Goal: Obtain resource: Download file/media

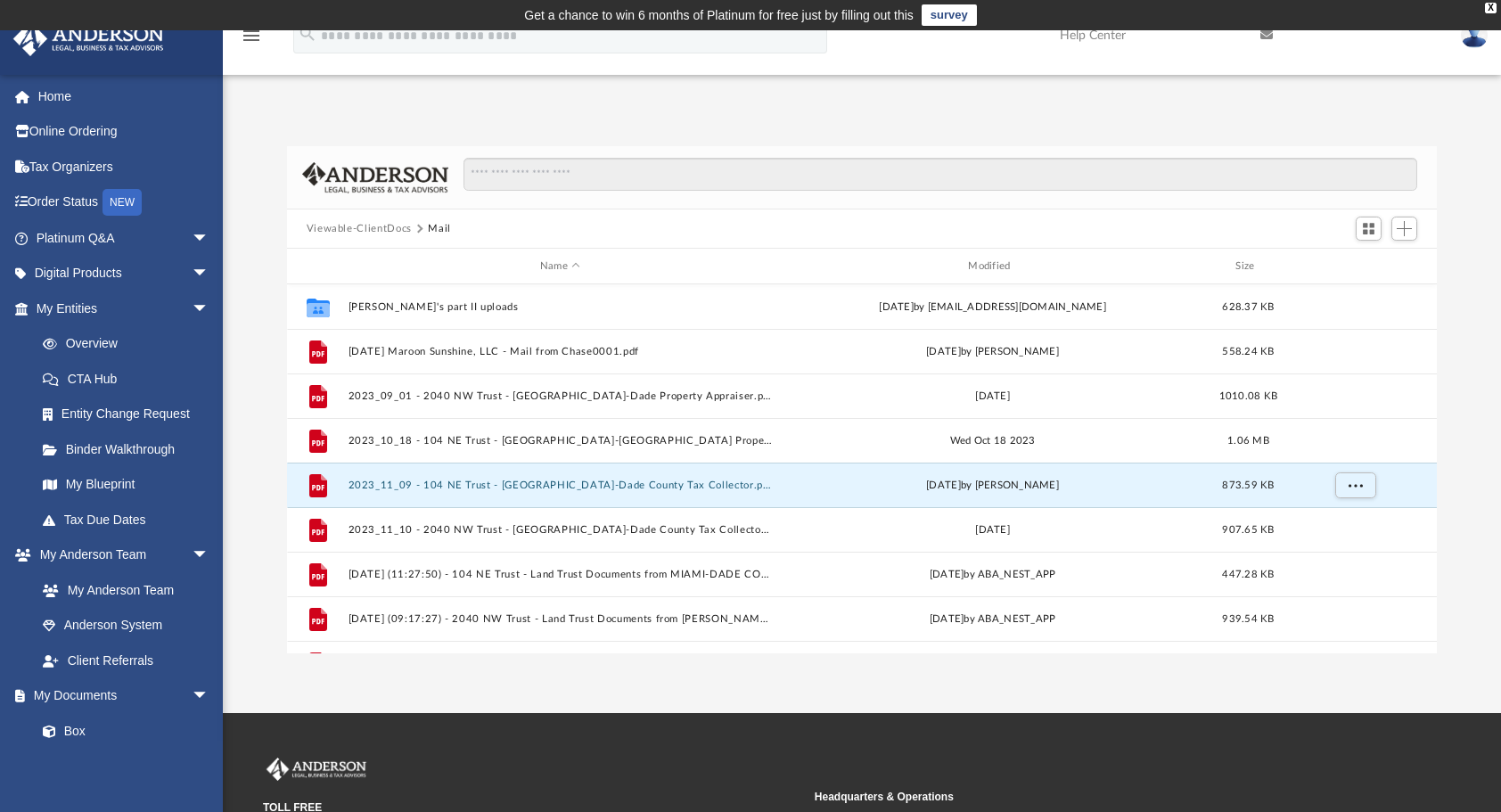
scroll to position [391, 1137]
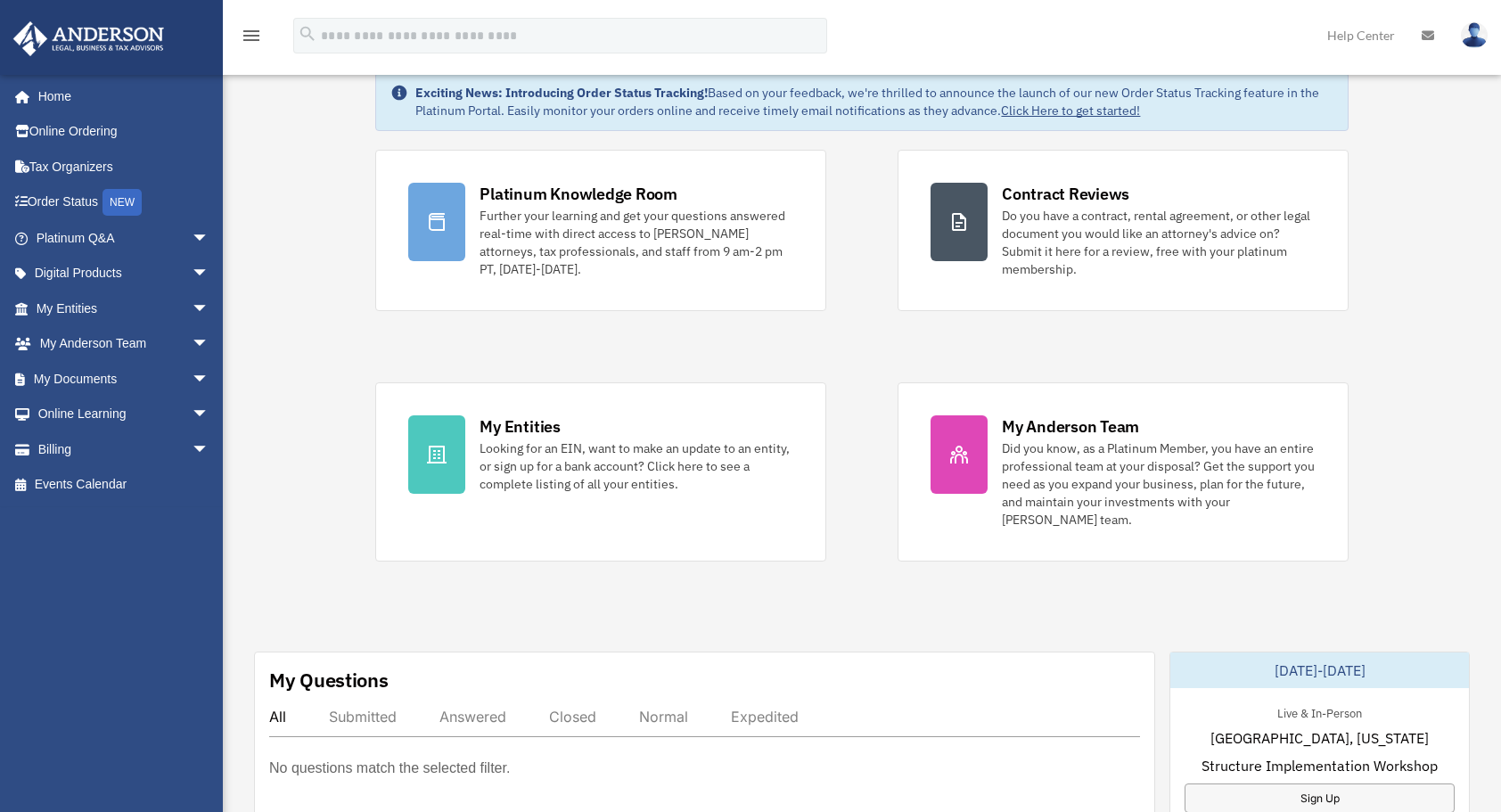
scroll to position [86, 0]
click at [191, 372] on span "arrow_drop_down" at bounding box center [208, 378] width 35 height 36
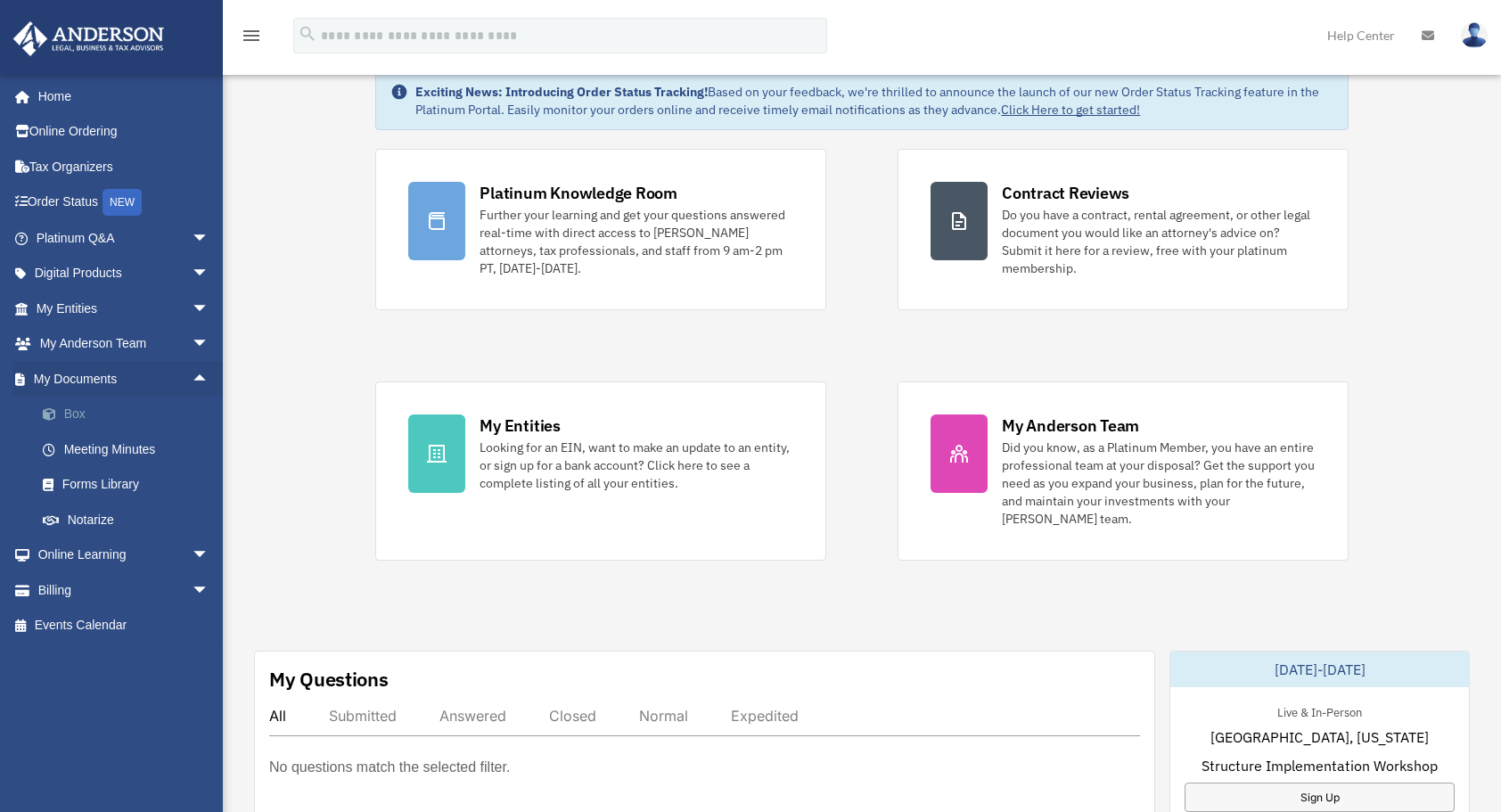
click at [148, 412] on link "Box" at bounding box center [130, 414] width 211 height 35
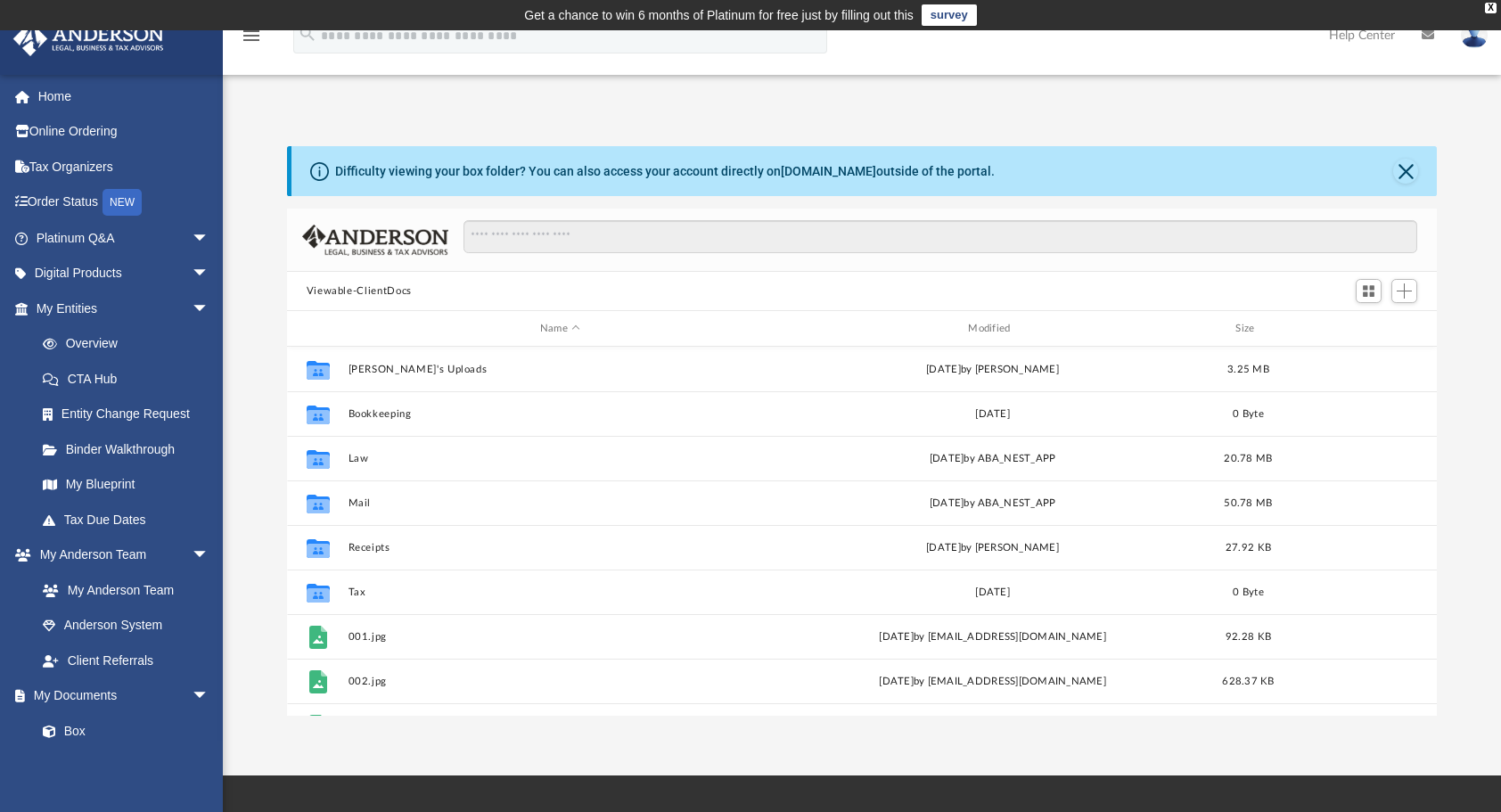
scroll to position [391, 1137]
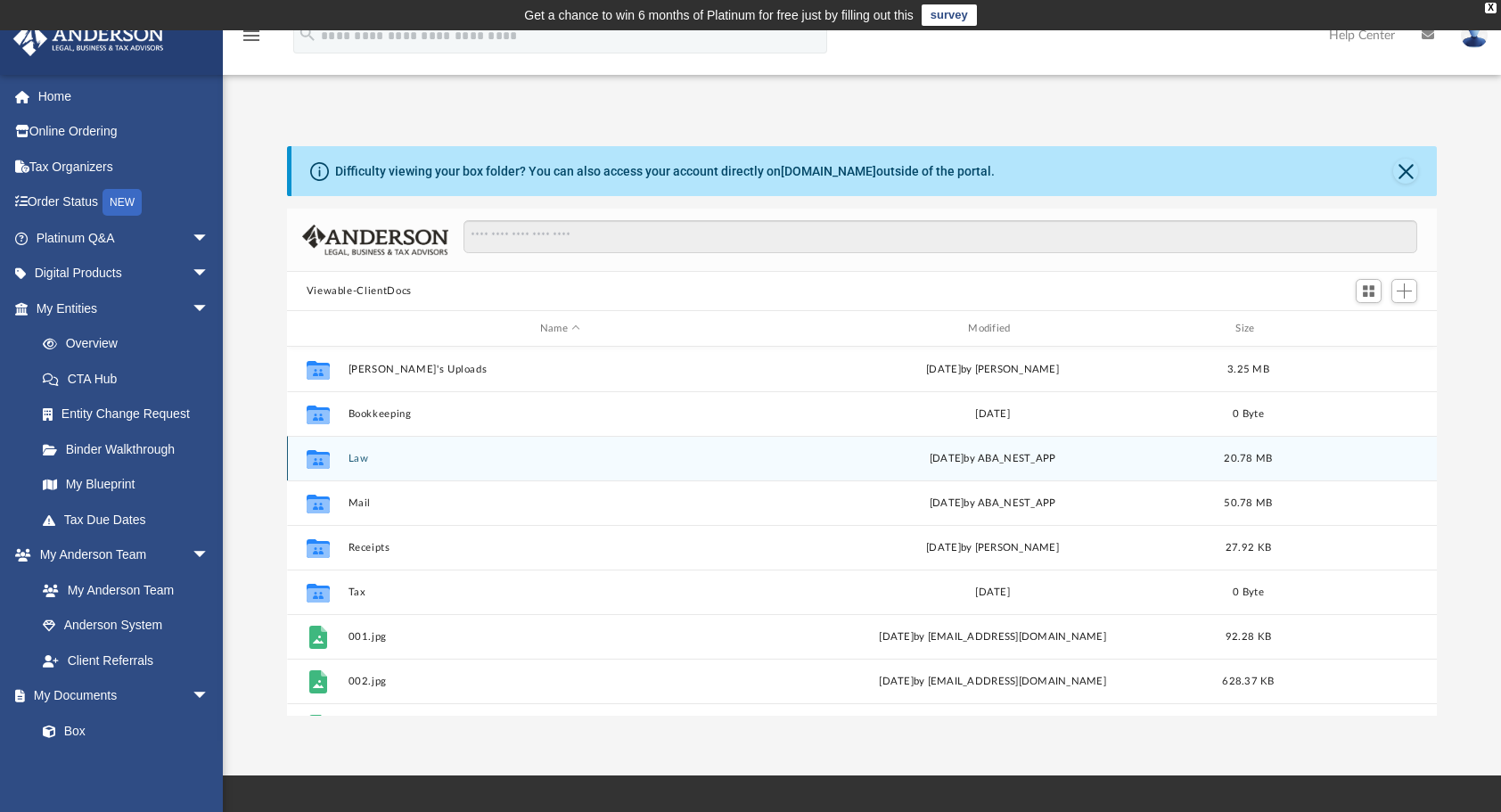
click at [323, 450] on icon "Collaborated Folder" at bounding box center [318, 458] width 29 height 29
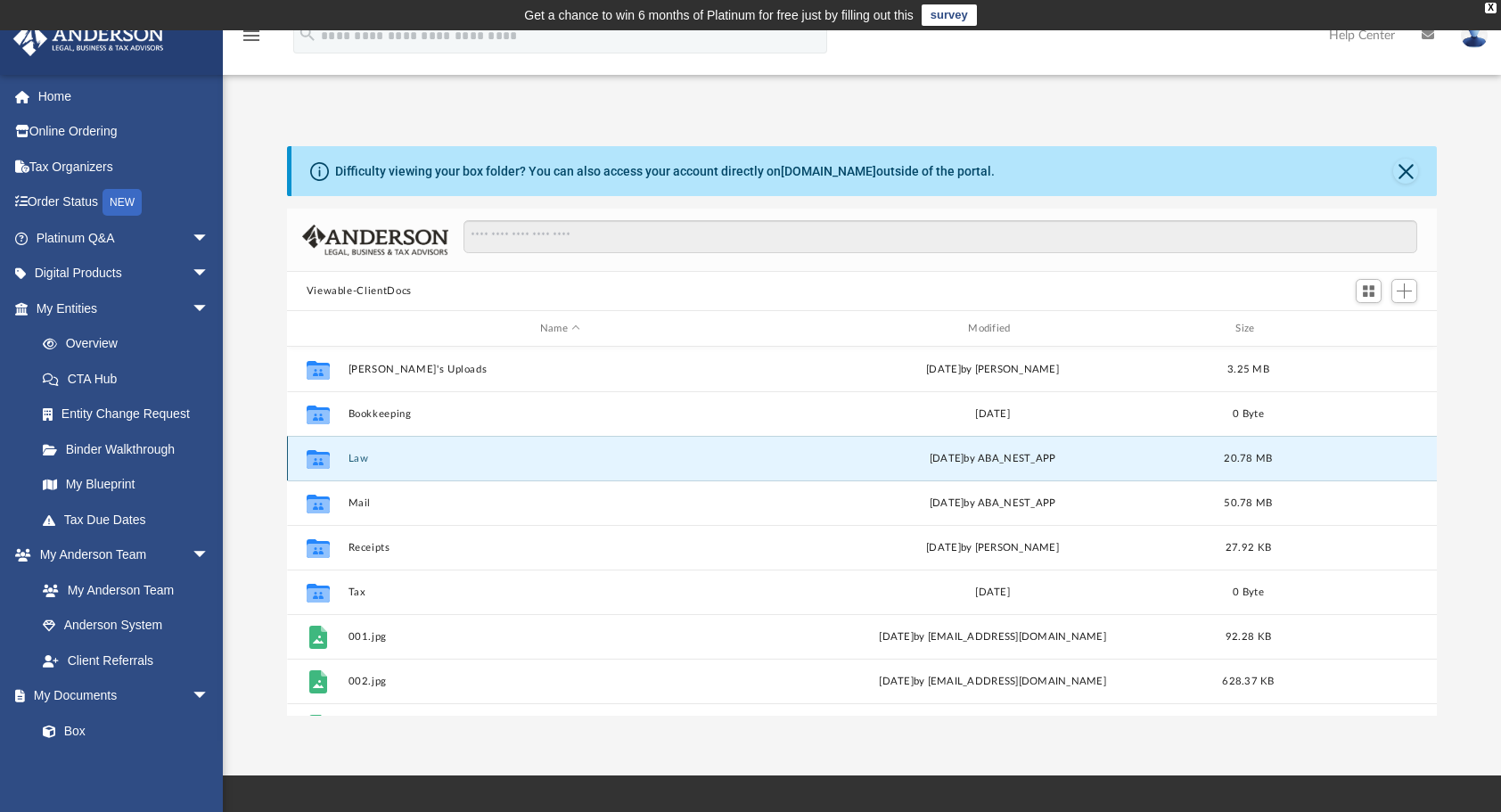
click at [323, 453] on icon "grid" at bounding box center [317, 458] width 23 height 19
drag, startPoint x: 323, startPoint y: 453, endPoint x: 314, endPoint y: 459, distance: 10.8
click at [314, 459] on icon "grid" at bounding box center [317, 460] width 23 height 14
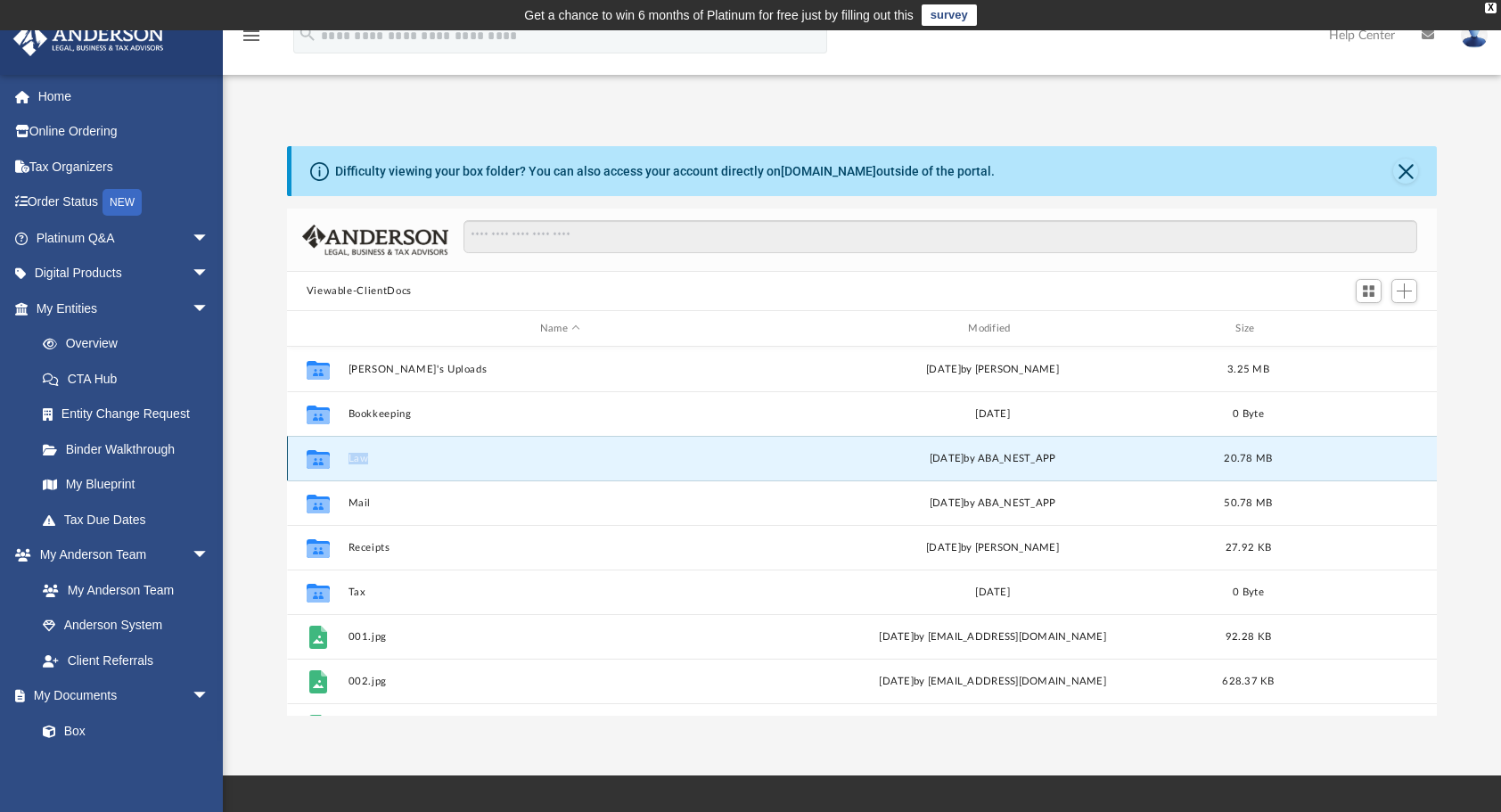
drag, startPoint x: 314, startPoint y: 459, endPoint x: 361, endPoint y: 461, distance: 47.0
click at [361, 461] on button "Law" at bounding box center [559, 458] width 424 height 11
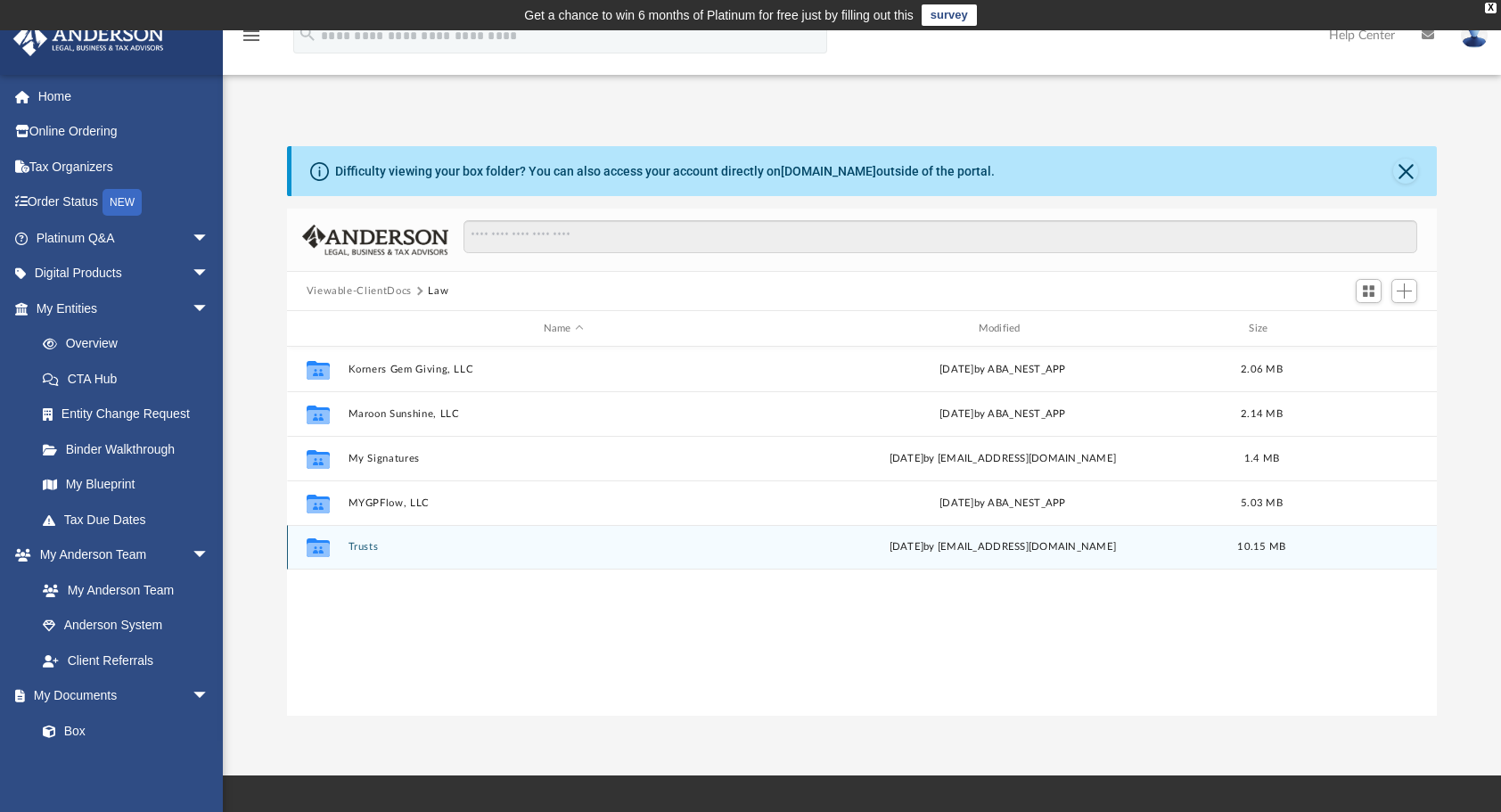
click at [318, 546] on icon "grid" at bounding box center [317, 550] width 23 height 14
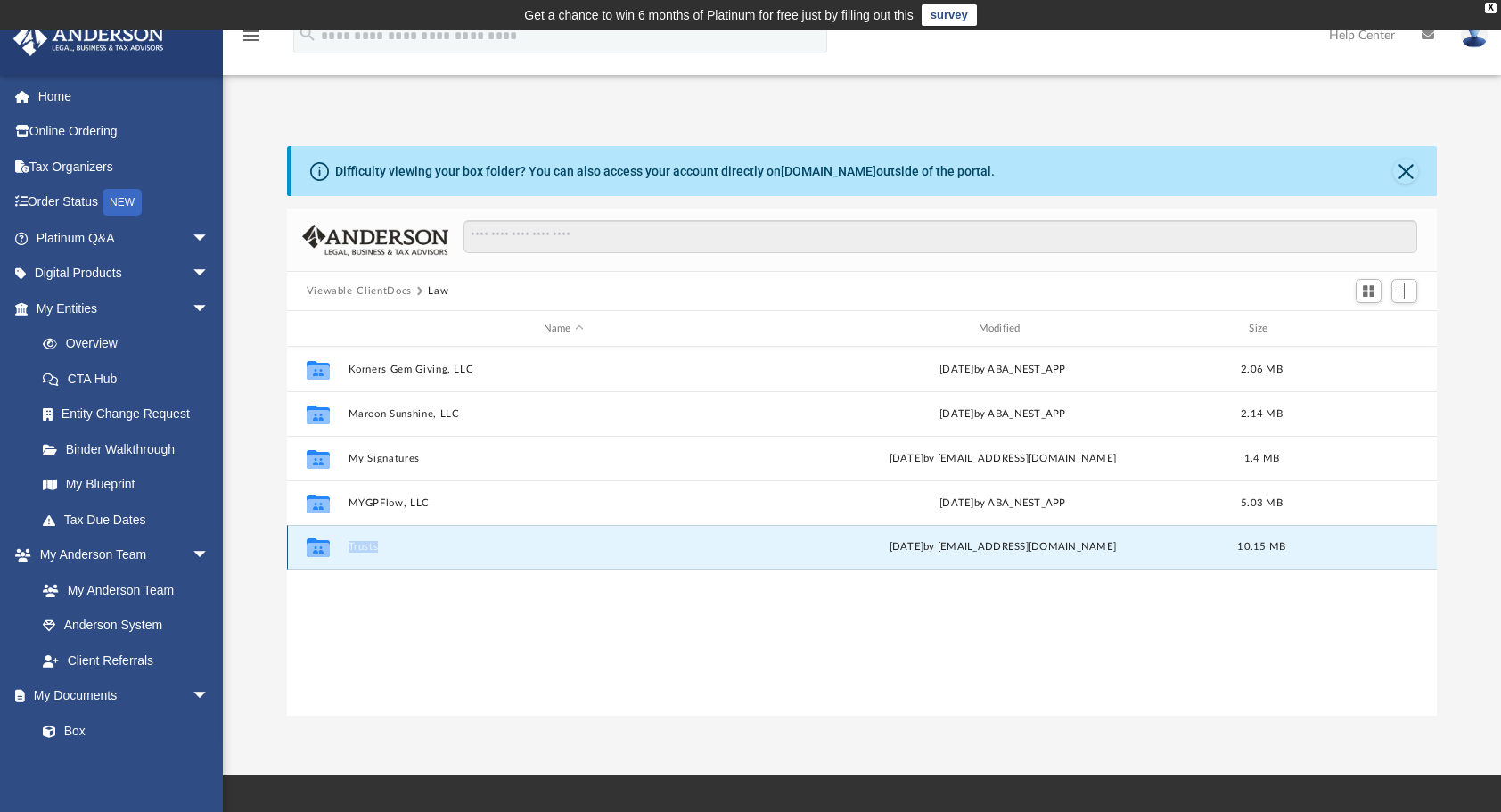
click at [318, 546] on icon "grid" at bounding box center [317, 550] width 23 height 14
click at [322, 546] on icon "grid" at bounding box center [317, 550] width 23 height 14
drag, startPoint x: 322, startPoint y: 546, endPoint x: 361, endPoint y: 545, distance: 39.0
click at [361, 545] on button "Trusts" at bounding box center [563, 547] width 432 height 11
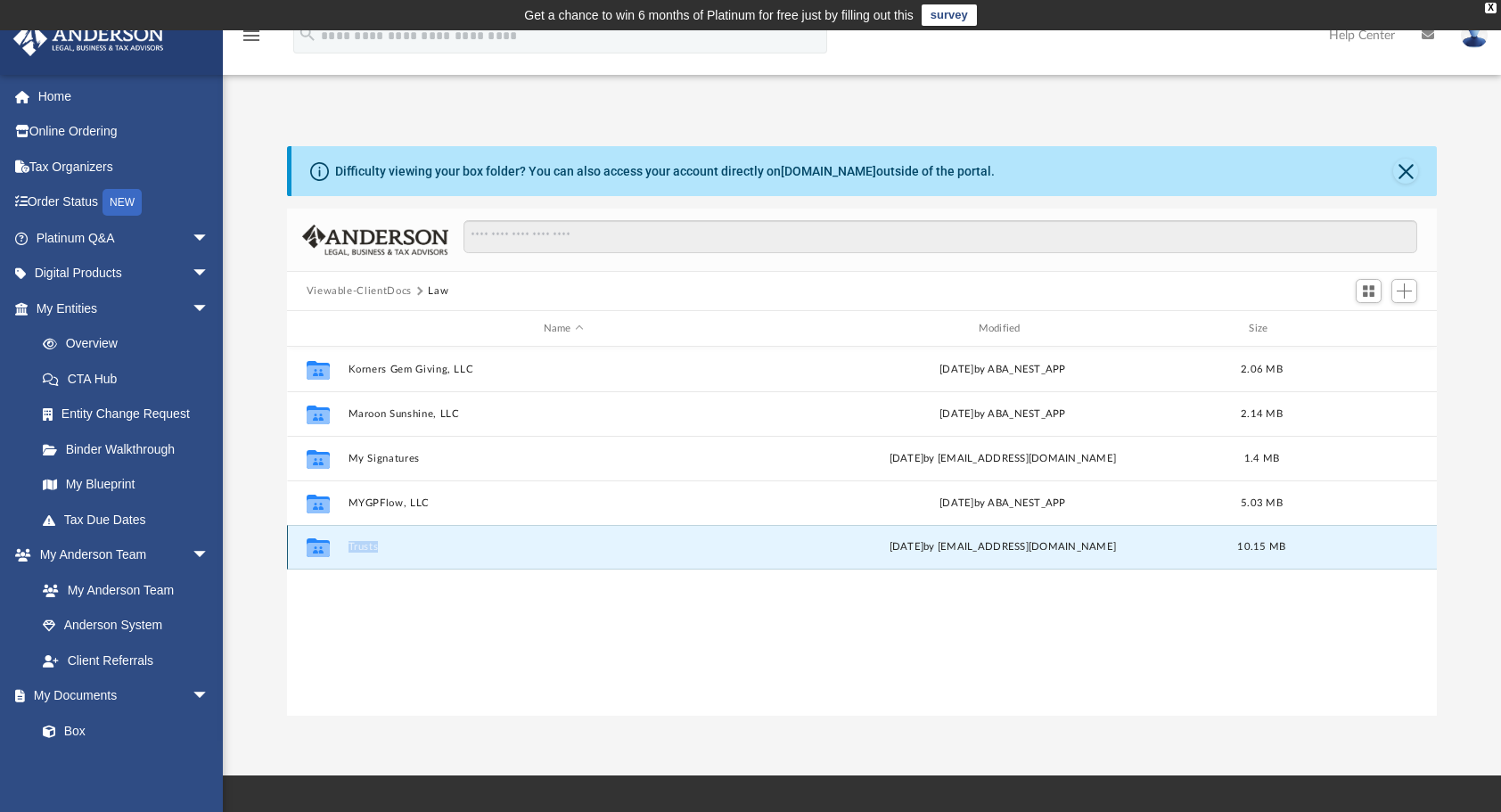
click at [361, 545] on button "Trusts" at bounding box center [563, 547] width 432 height 11
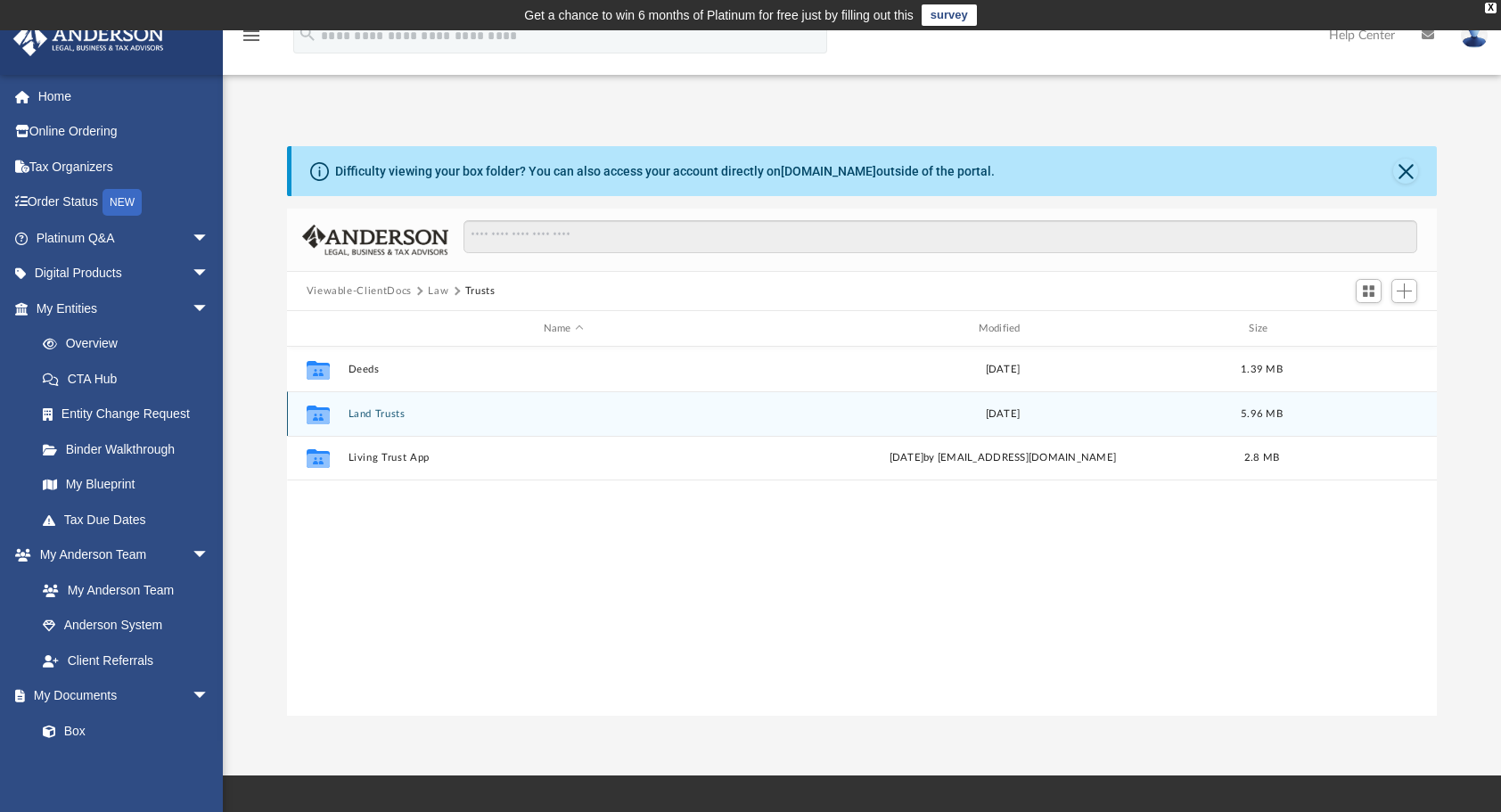
click at [380, 411] on button "Land Trusts" at bounding box center [563, 414] width 432 height 11
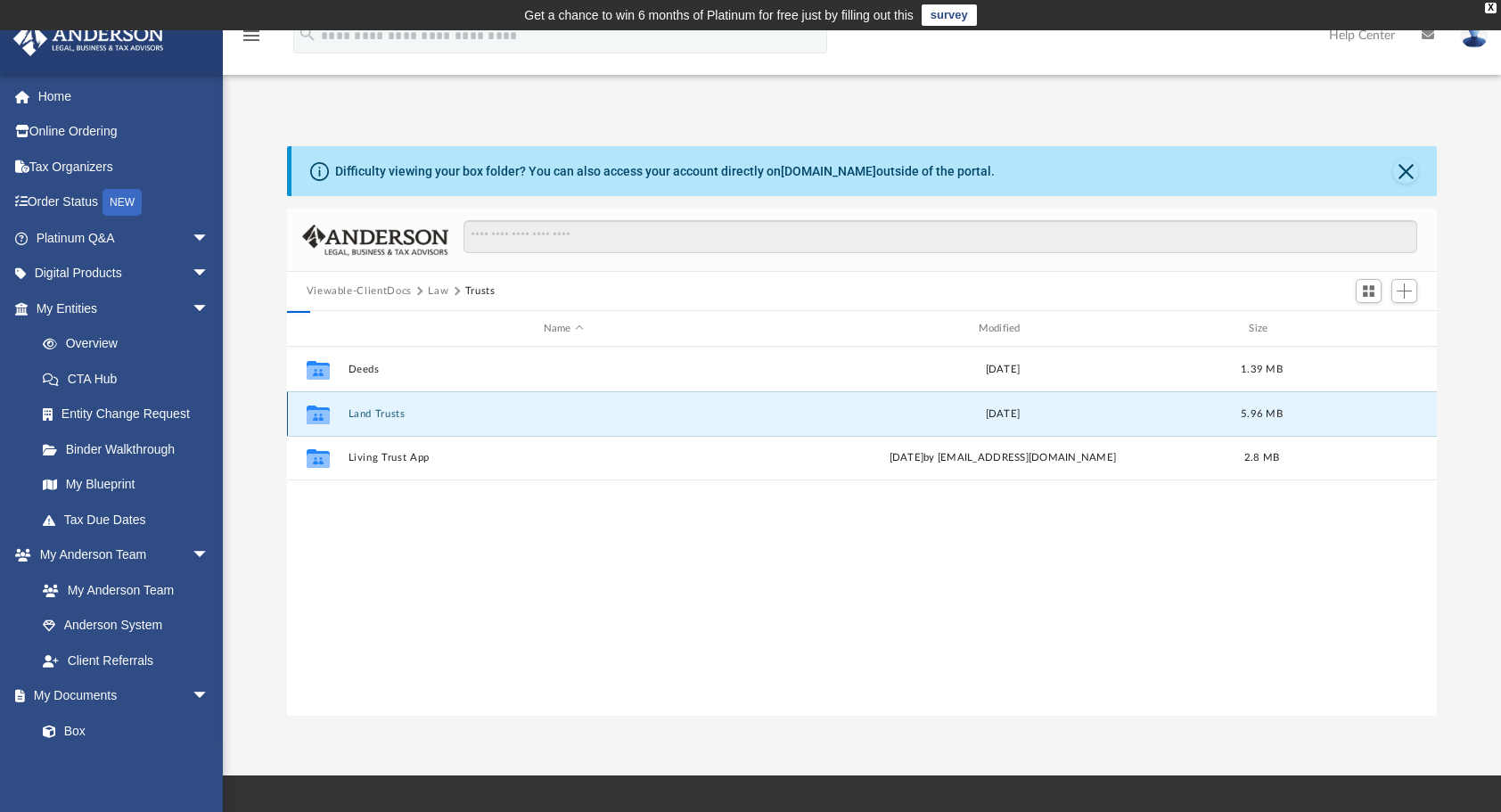
click at [380, 411] on button "Land Trusts" at bounding box center [563, 414] width 432 height 11
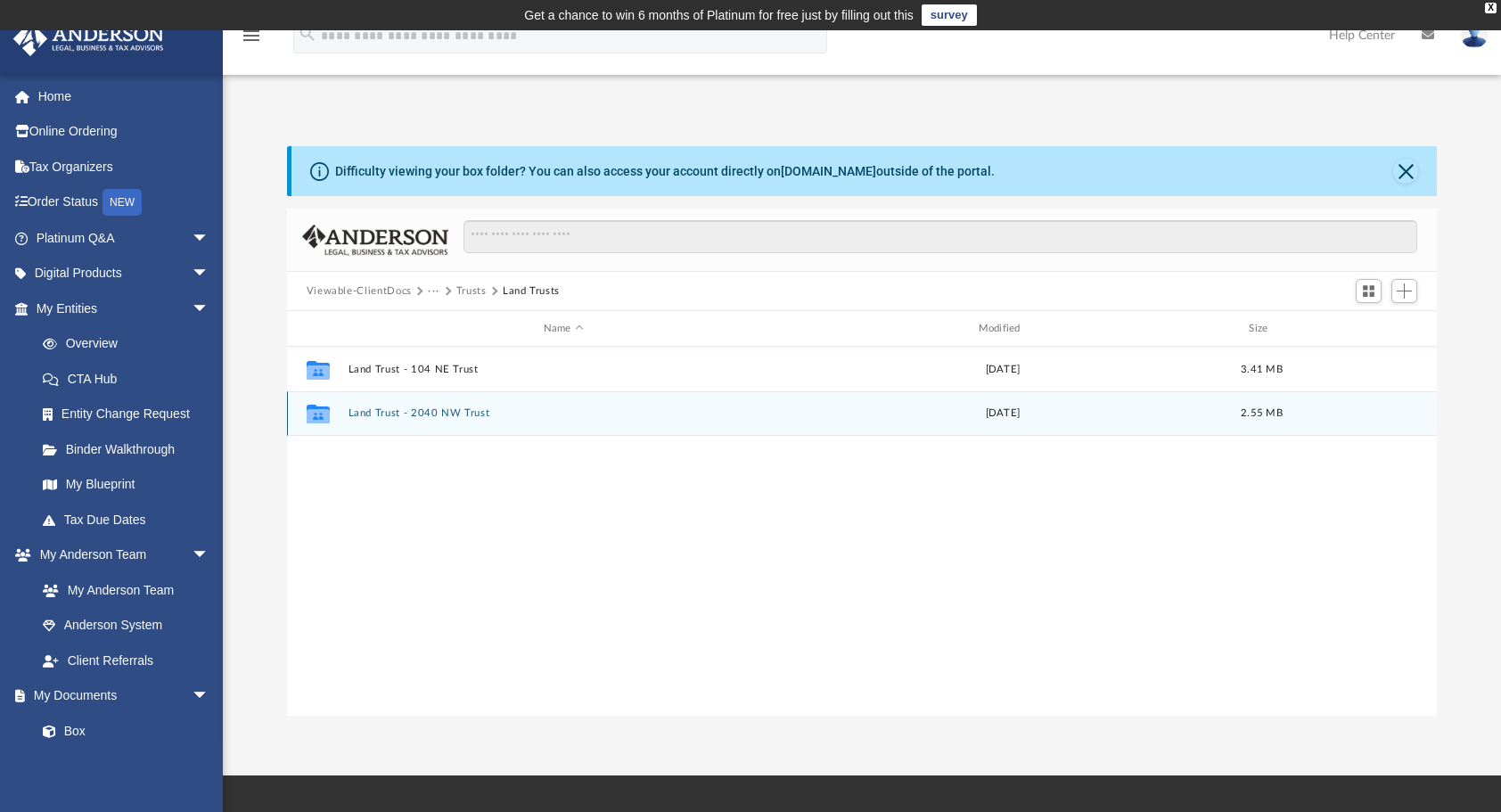
click at [418, 410] on button "Land Trust - 2040 NW Trust" at bounding box center [563, 413] width 432 height 11
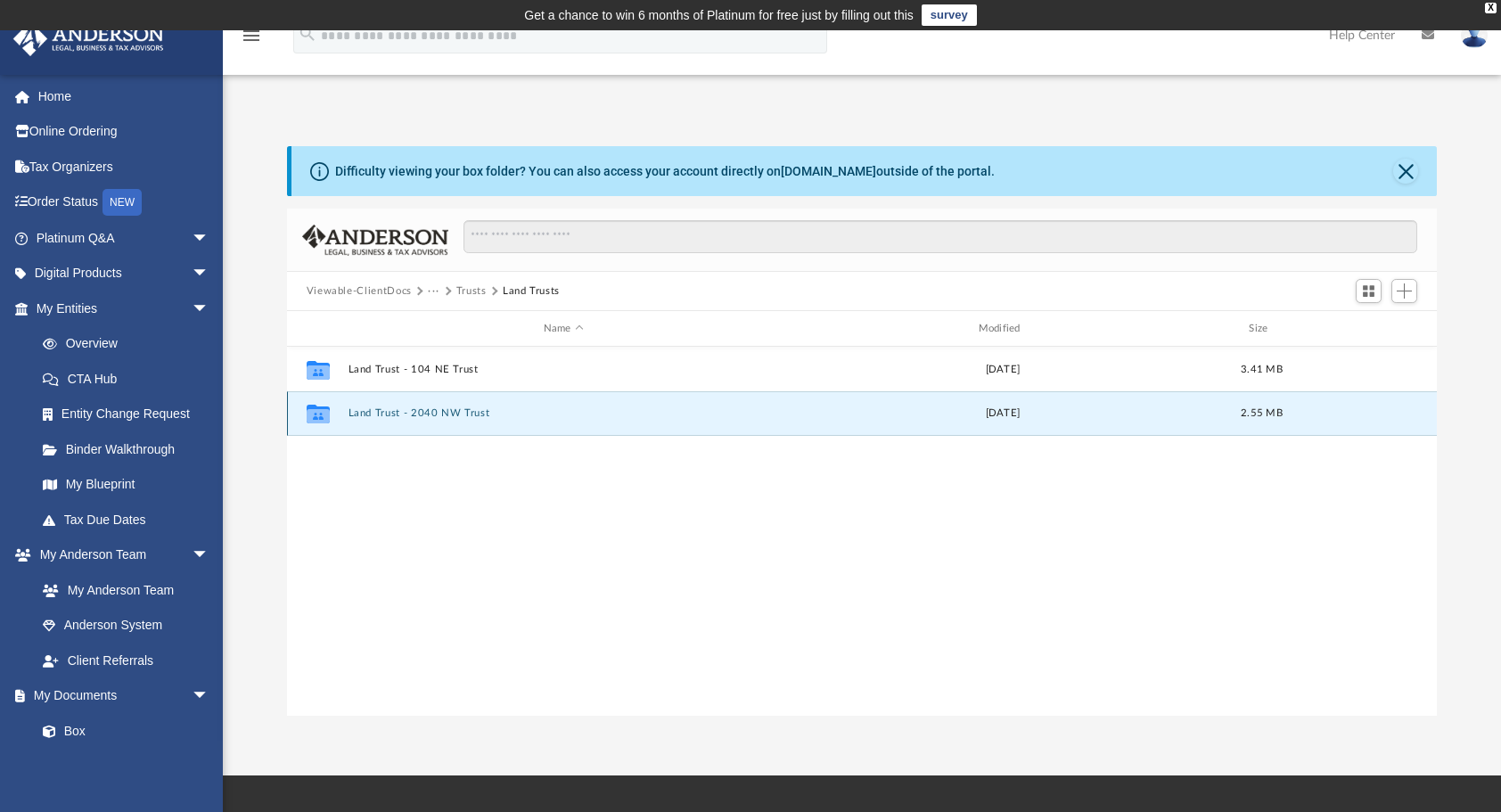
click at [418, 410] on button "Land Trust - 2040 NW Trust" at bounding box center [563, 413] width 432 height 11
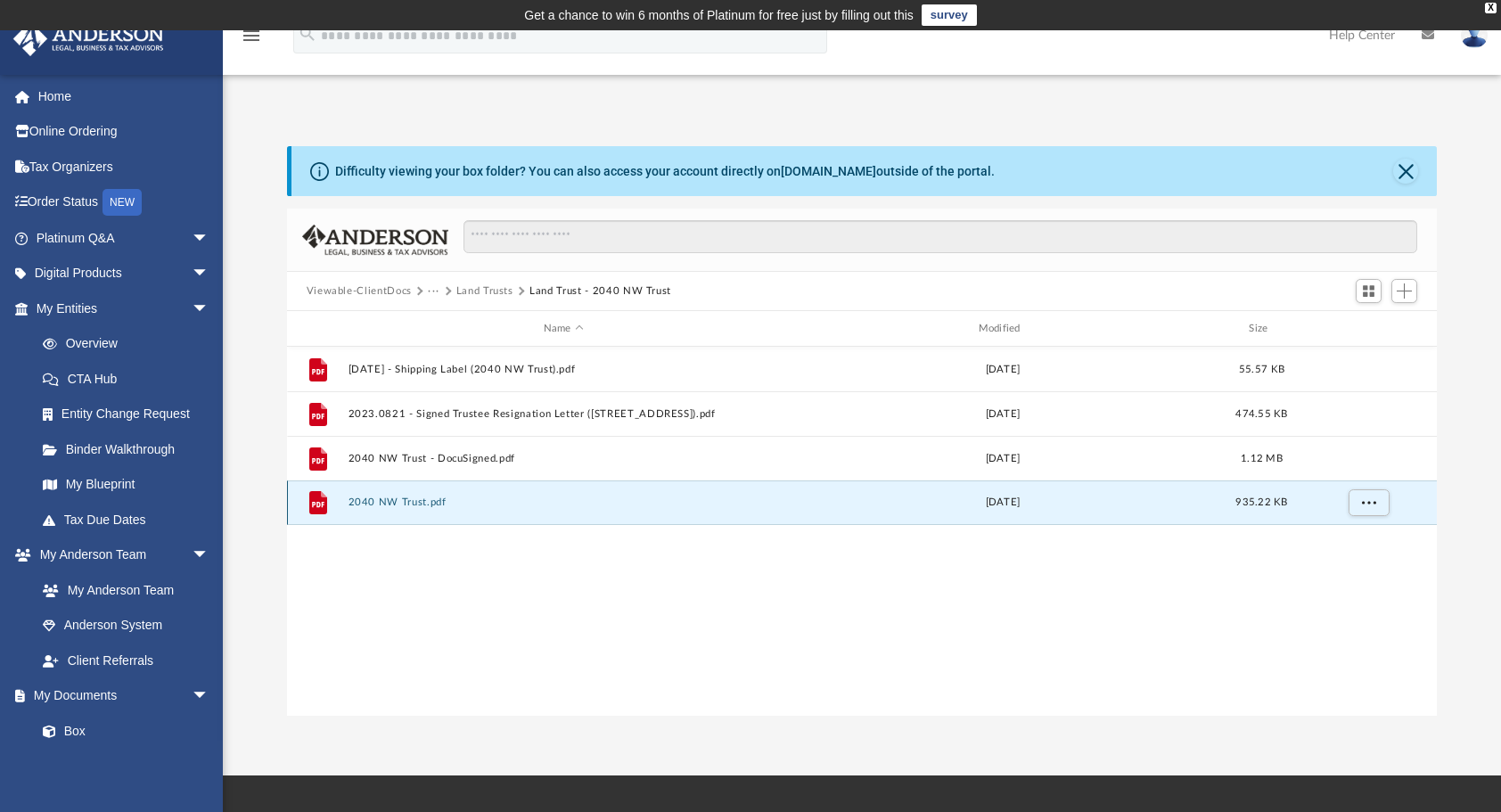
click at [413, 501] on button "2040 NW Trust.pdf" at bounding box center [563, 502] width 432 height 11
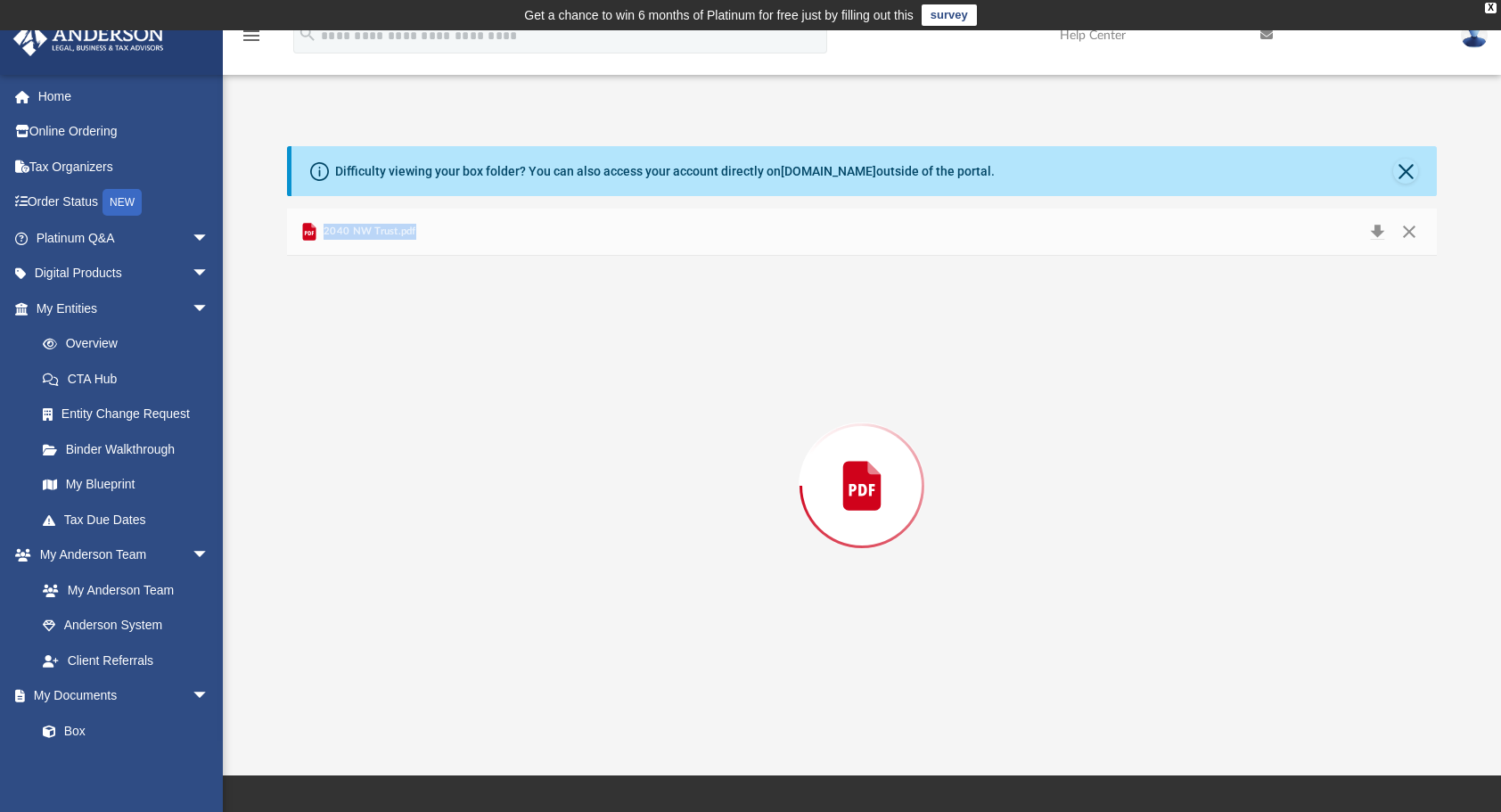
click at [413, 501] on div "Preview" at bounding box center [863, 485] width 1151 height 459
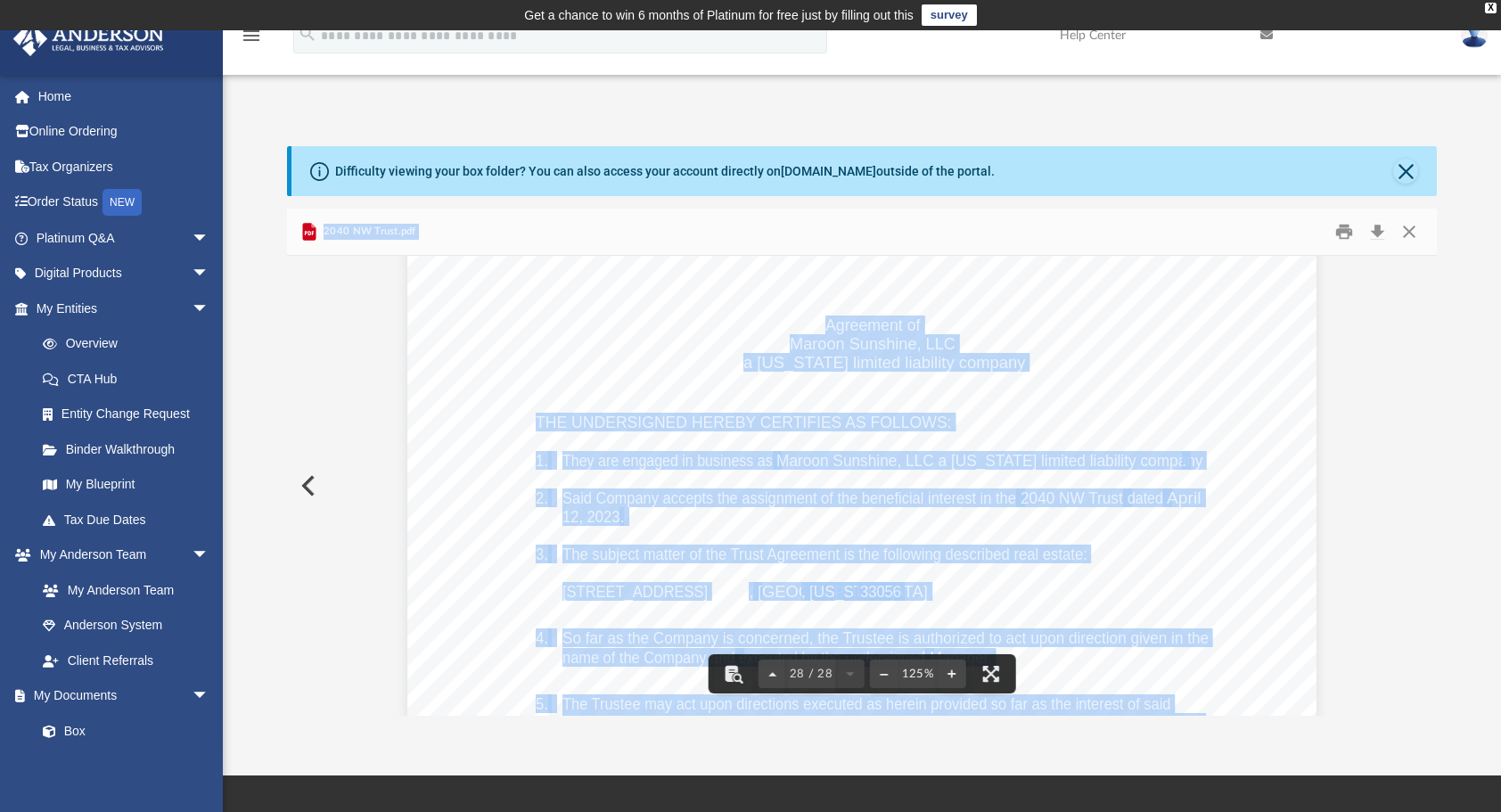
scroll to position [32518, 0]
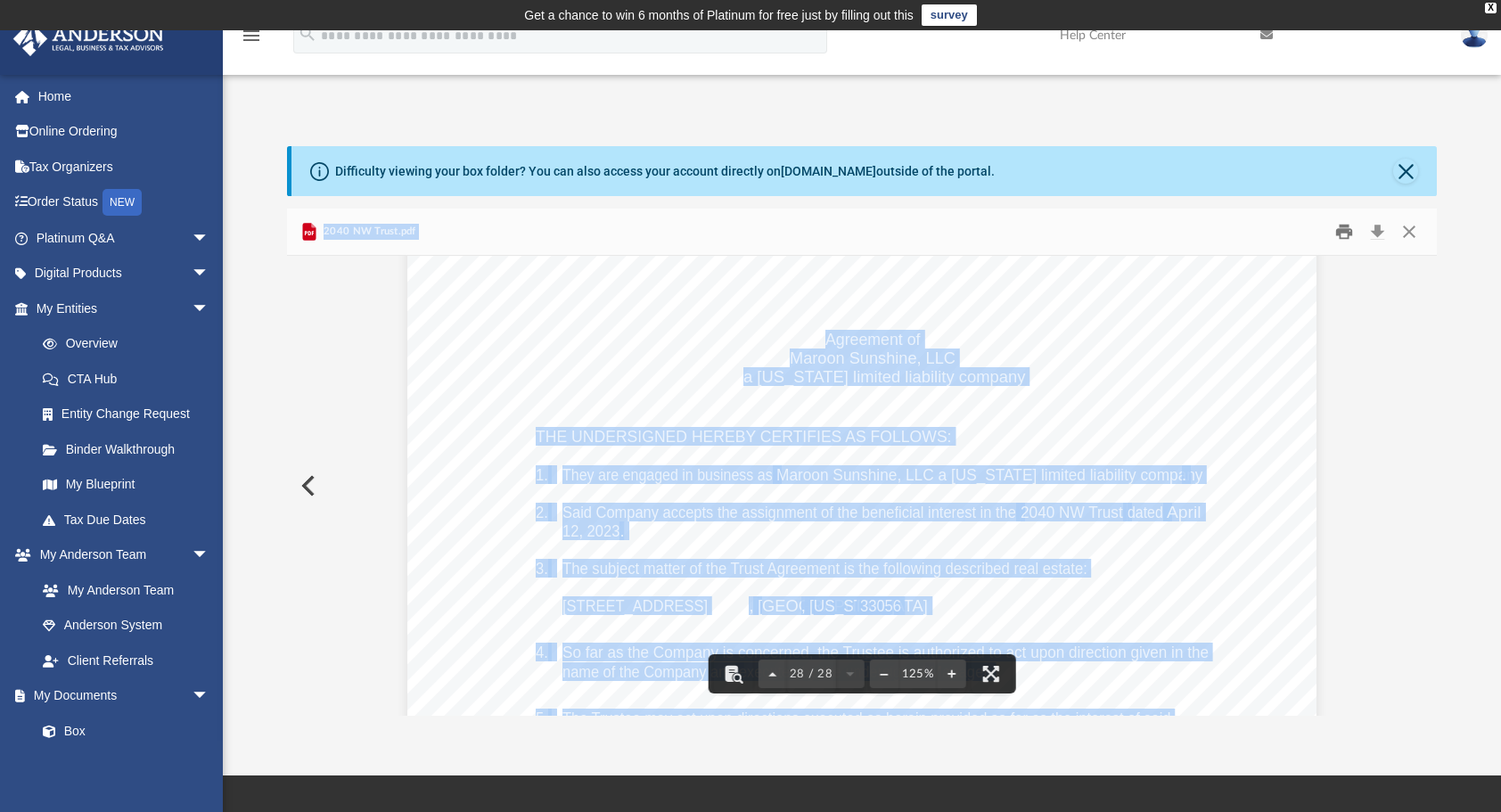
click at [1346, 229] on button "Print" at bounding box center [1343, 232] width 35 height 28
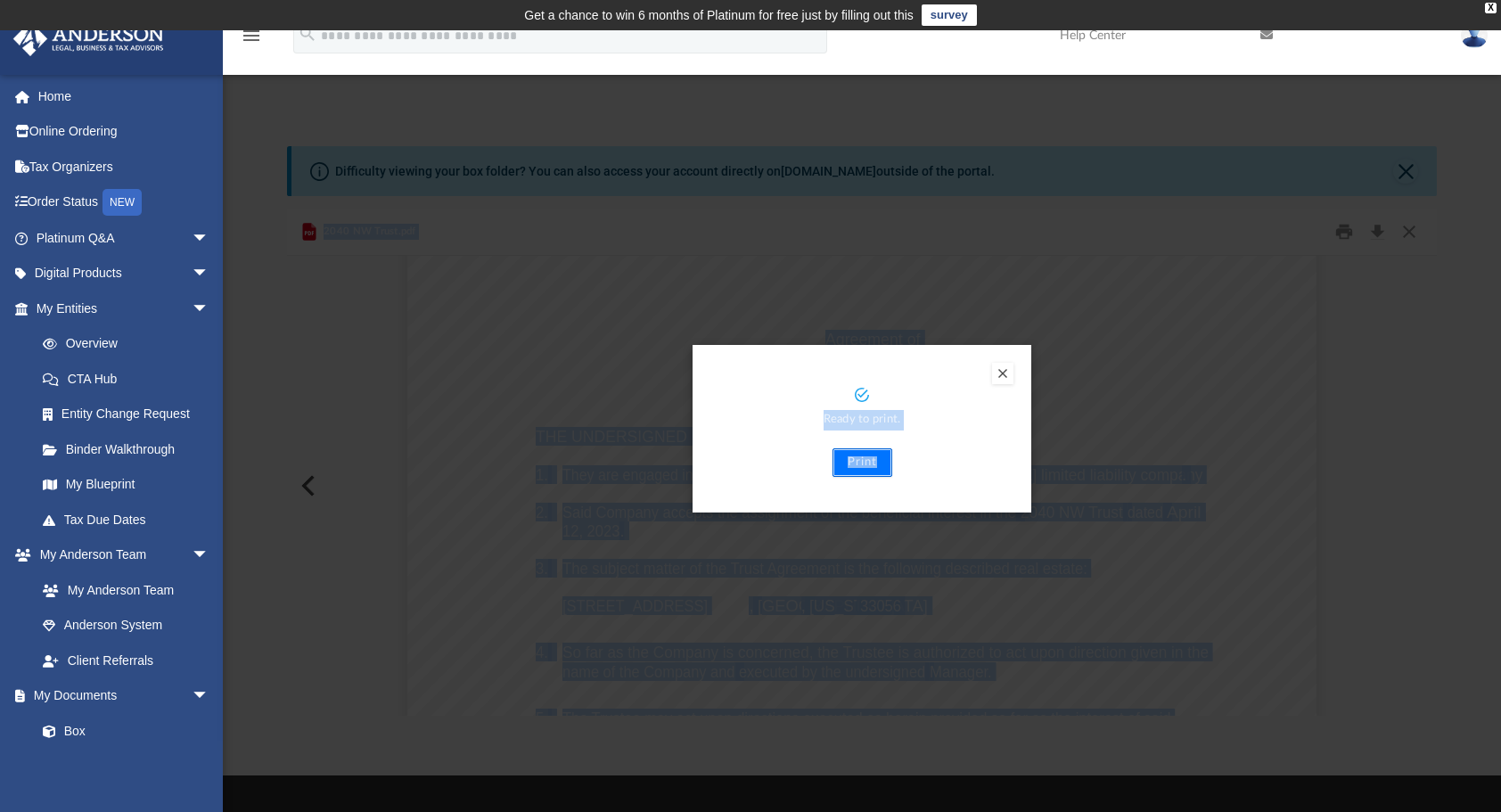
click at [871, 463] on button "Print" at bounding box center [862, 462] width 60 height 29
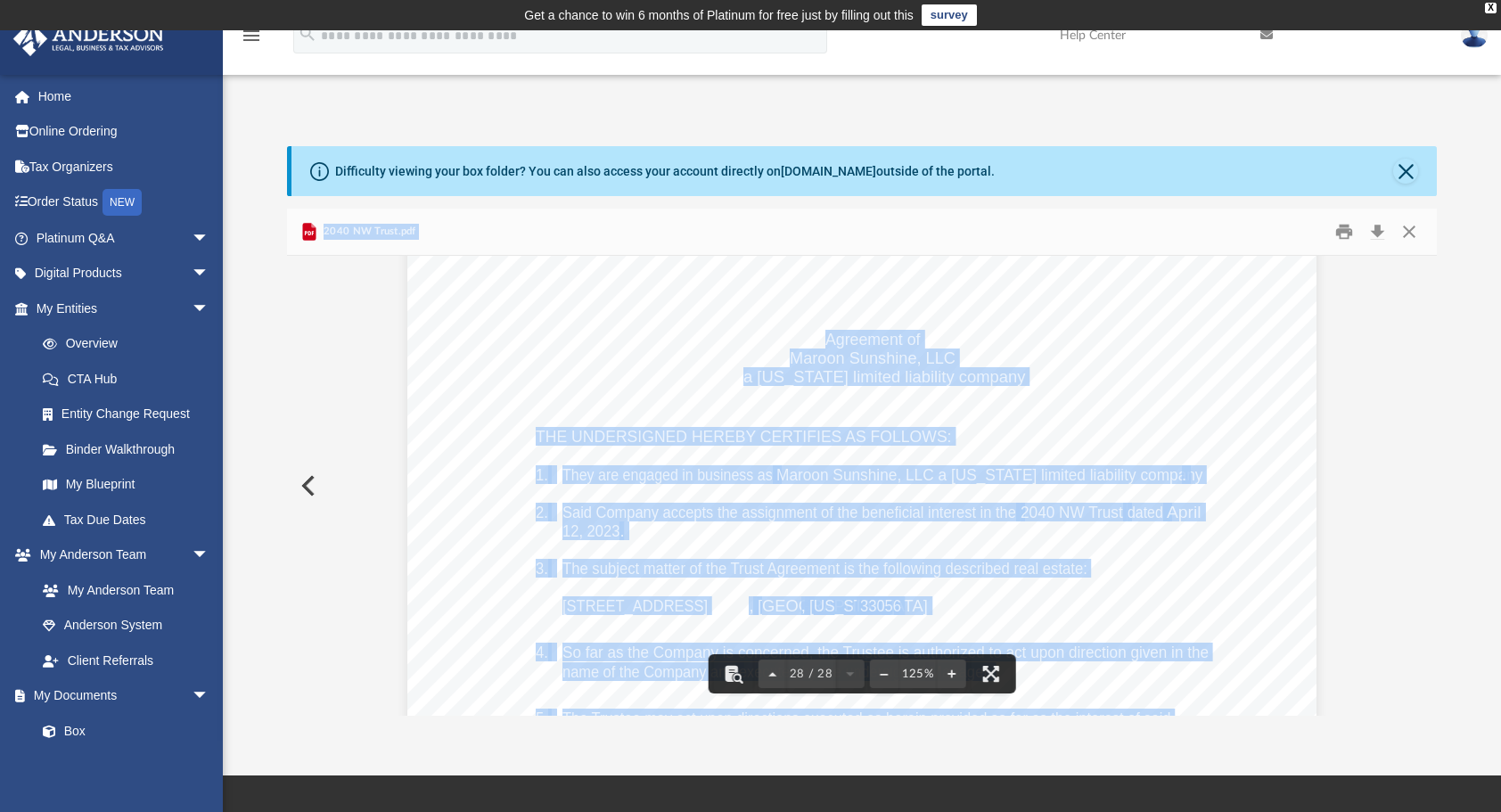
click at [310, 488] on button "Preview" at bounding box center [306, 485] width 39 height 49
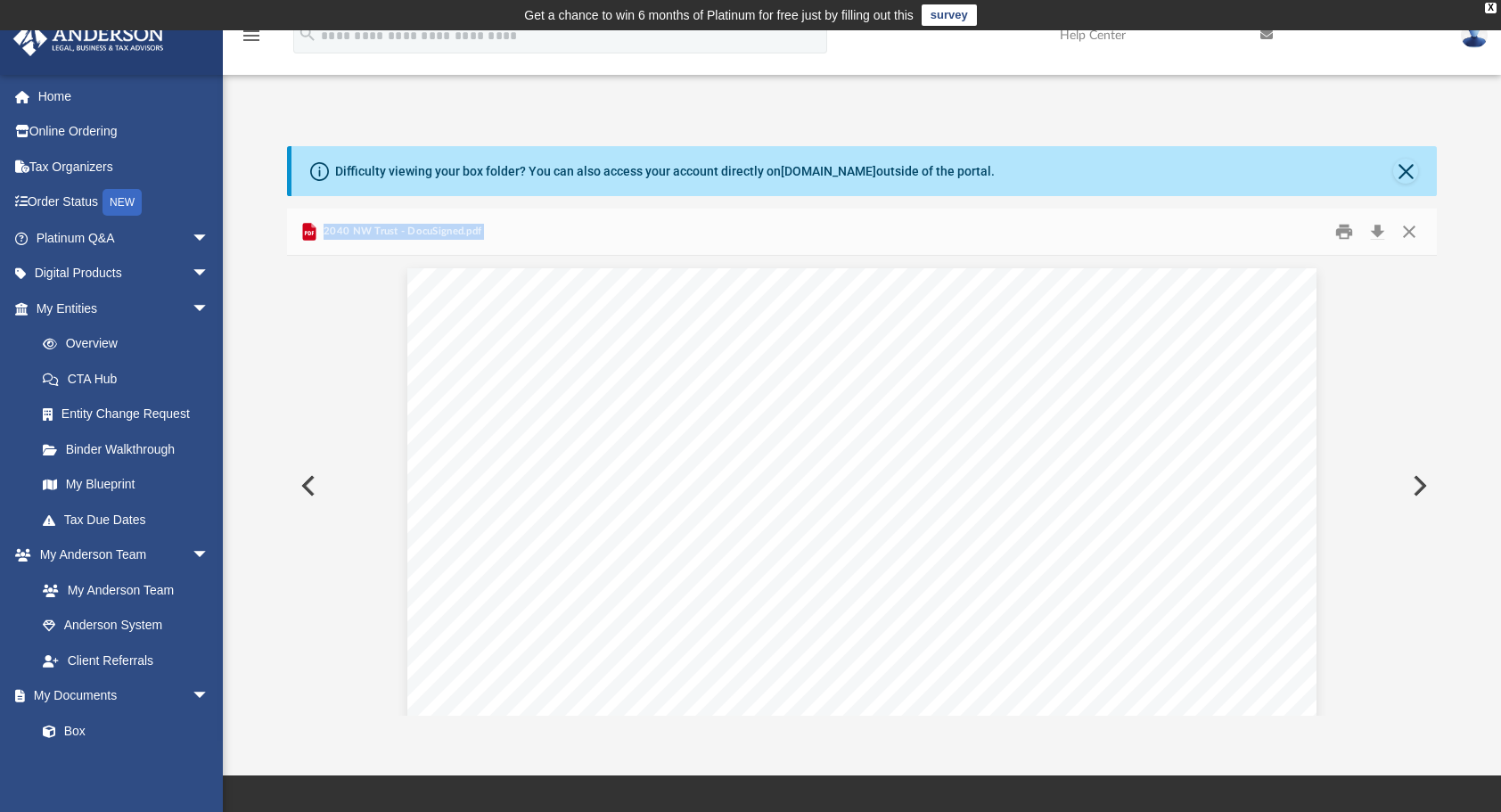
scroll to position [27661, 0]
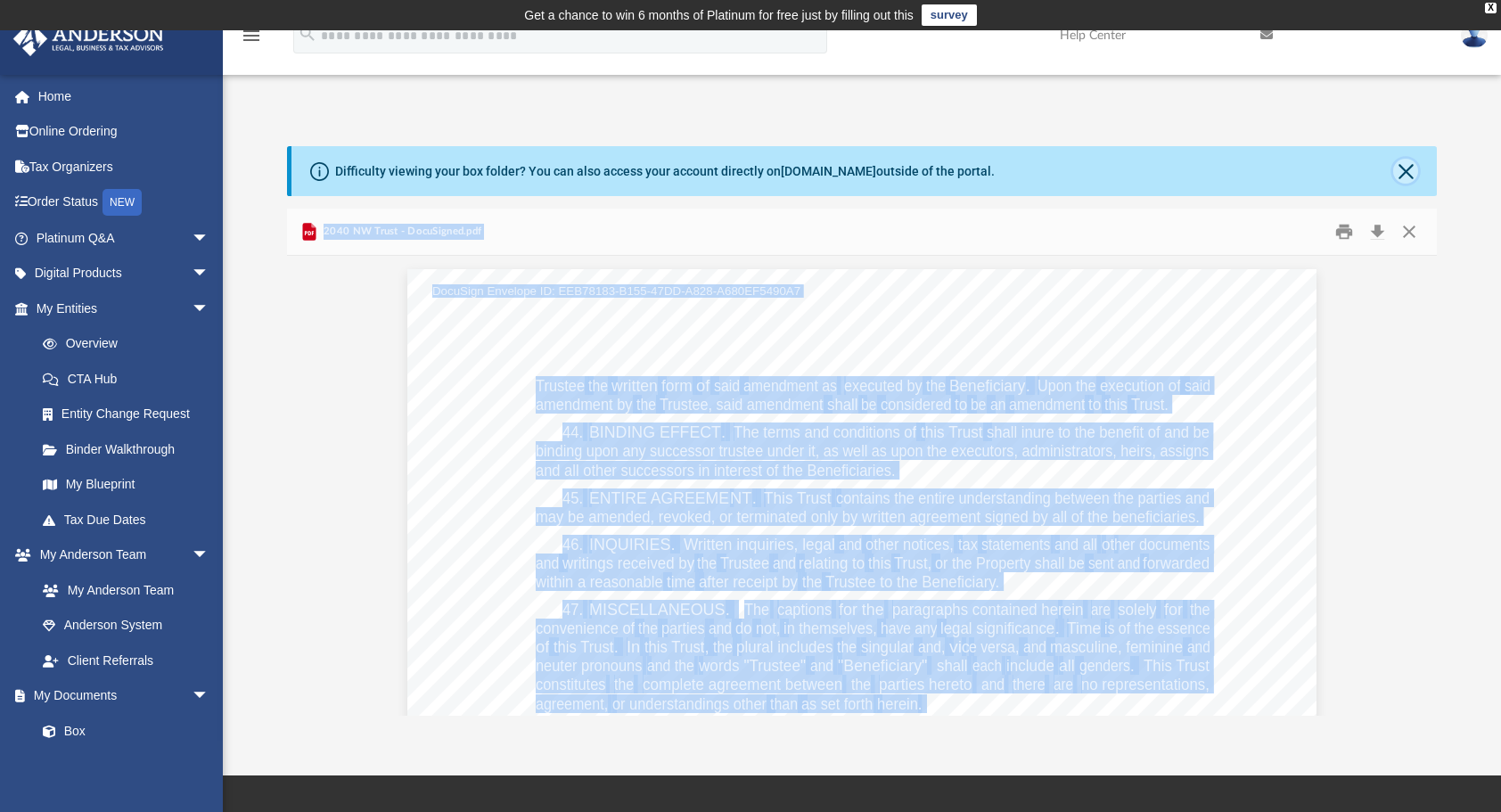
click at [1410, 171] on button "Close" at bounding box center [1406, 171] width 25 height 25
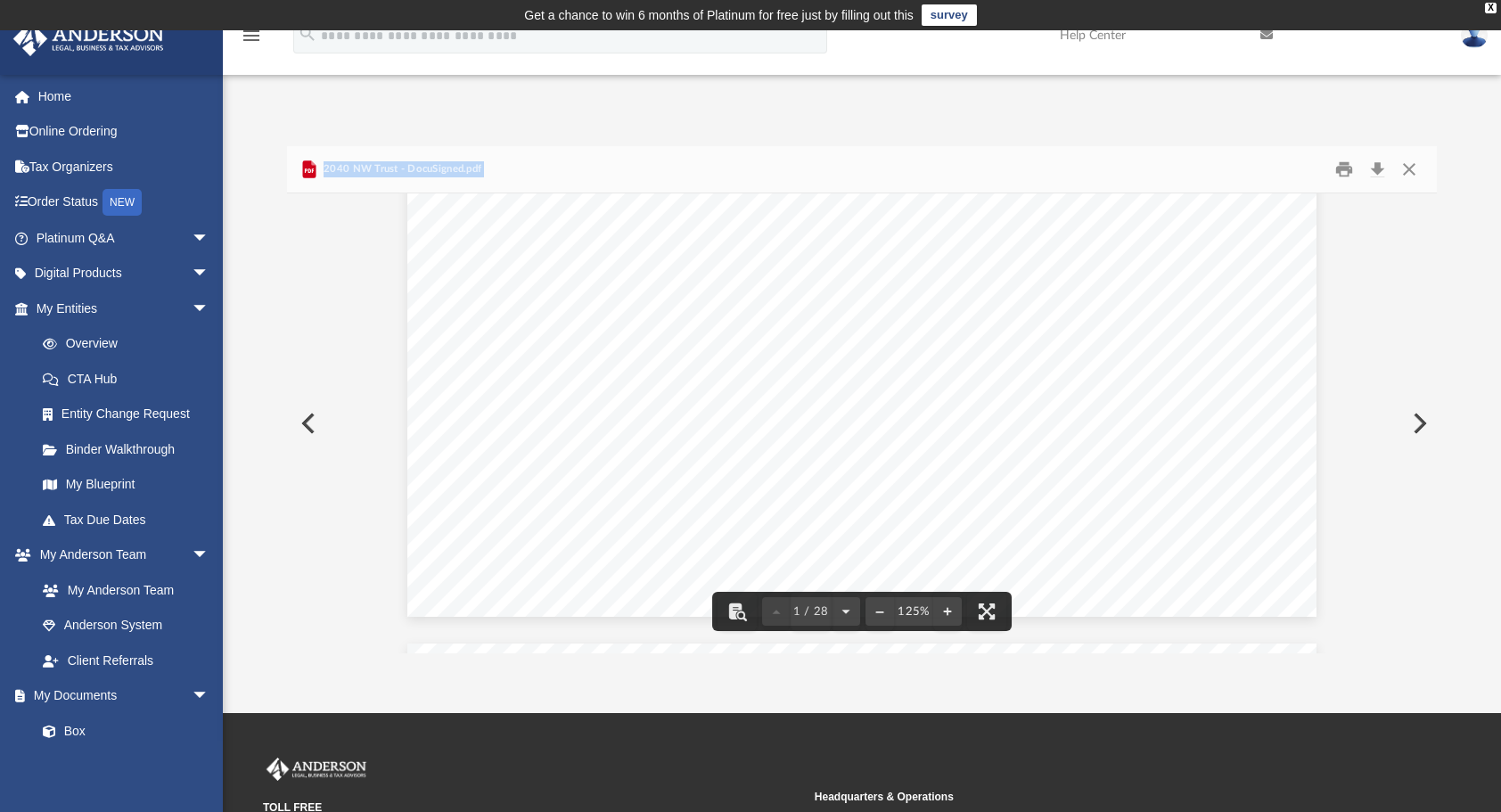
scroll to position [0, 0]
click at [306, 420] on button "Preview" at bounding box center [306, 423] width 39 height 49
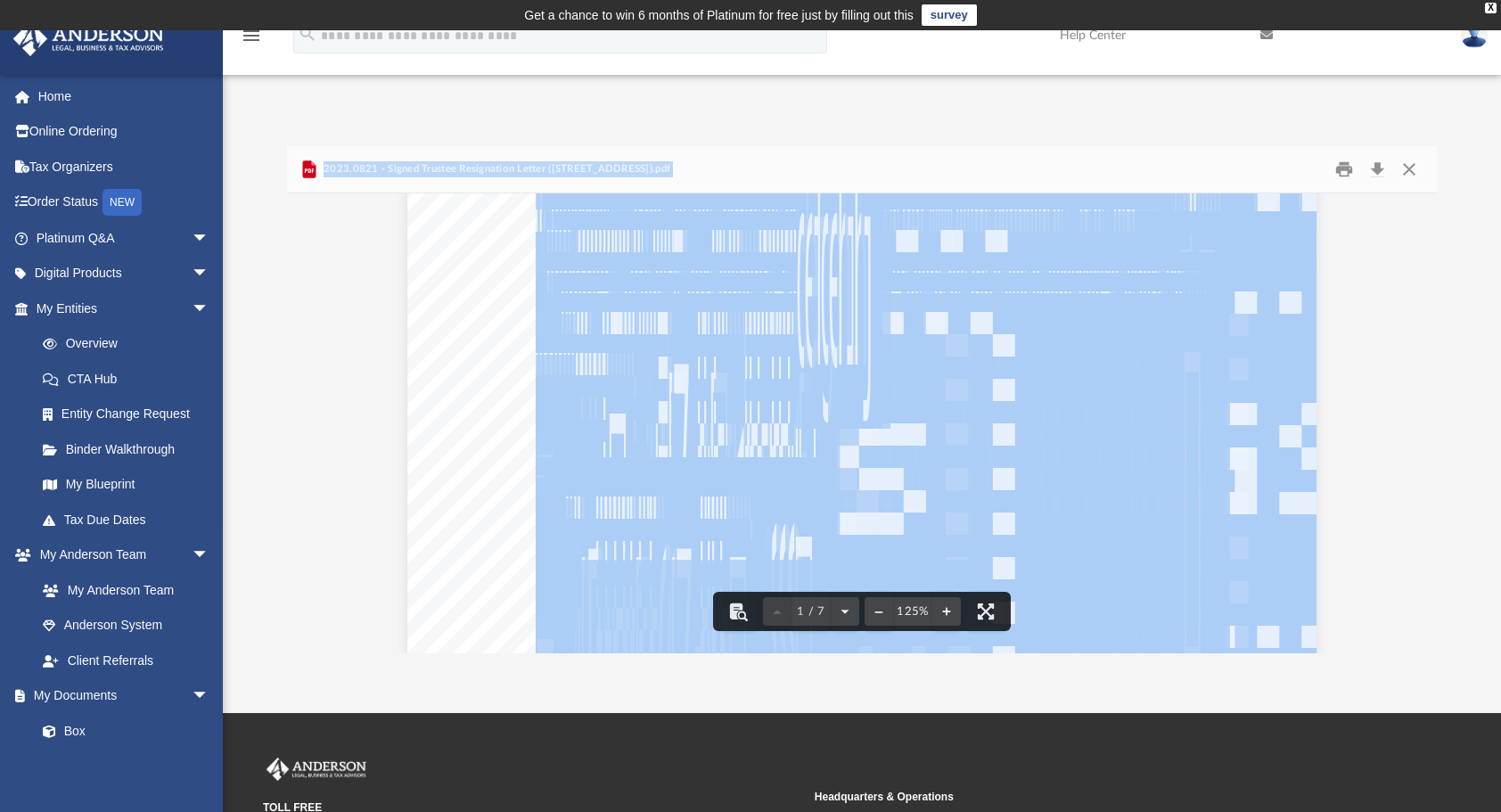
scroll to position [178, 0]
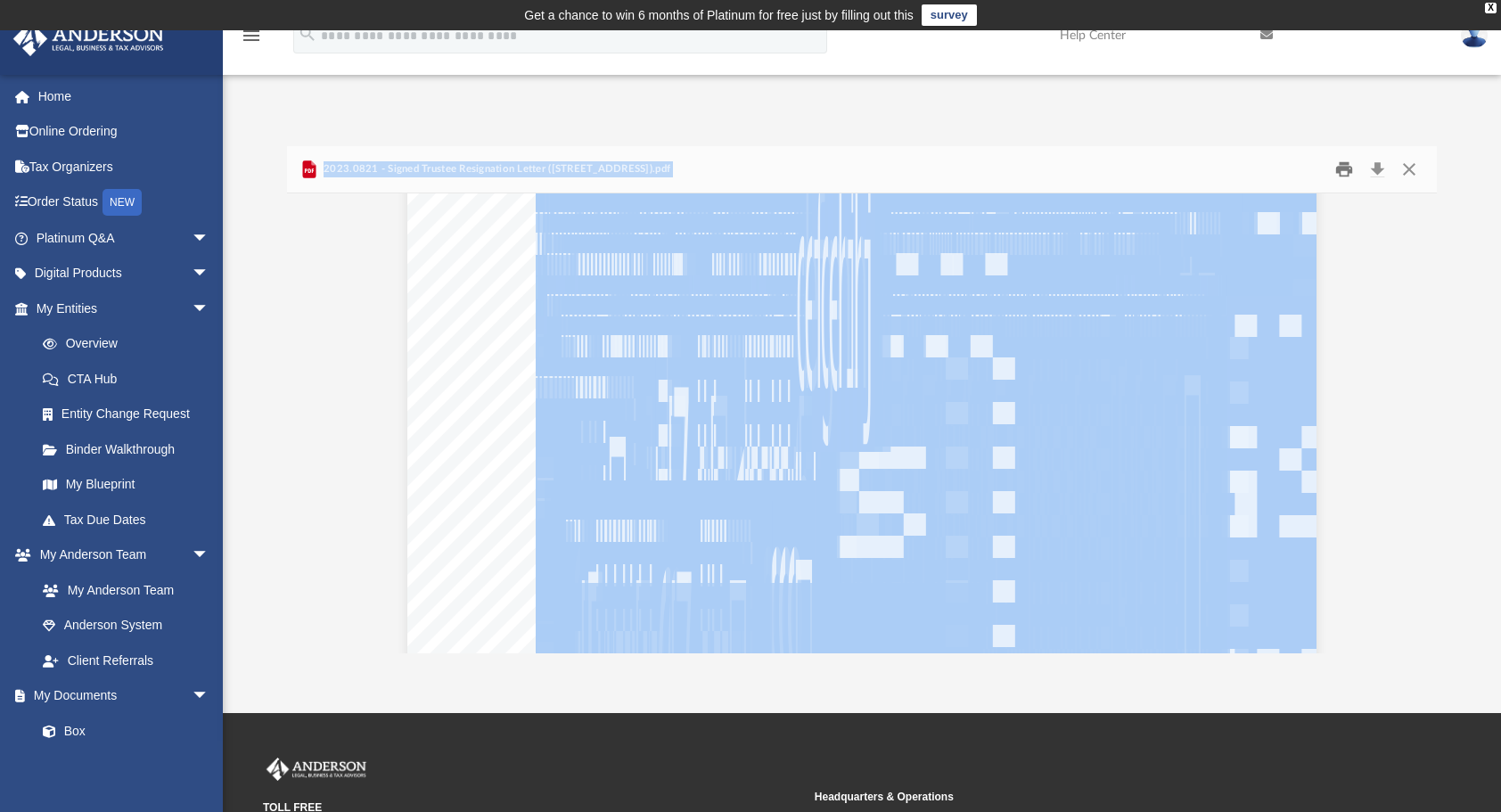
click at [1344, 166] on button "Print" at bounding box center [1343, 169] width 35 height 28
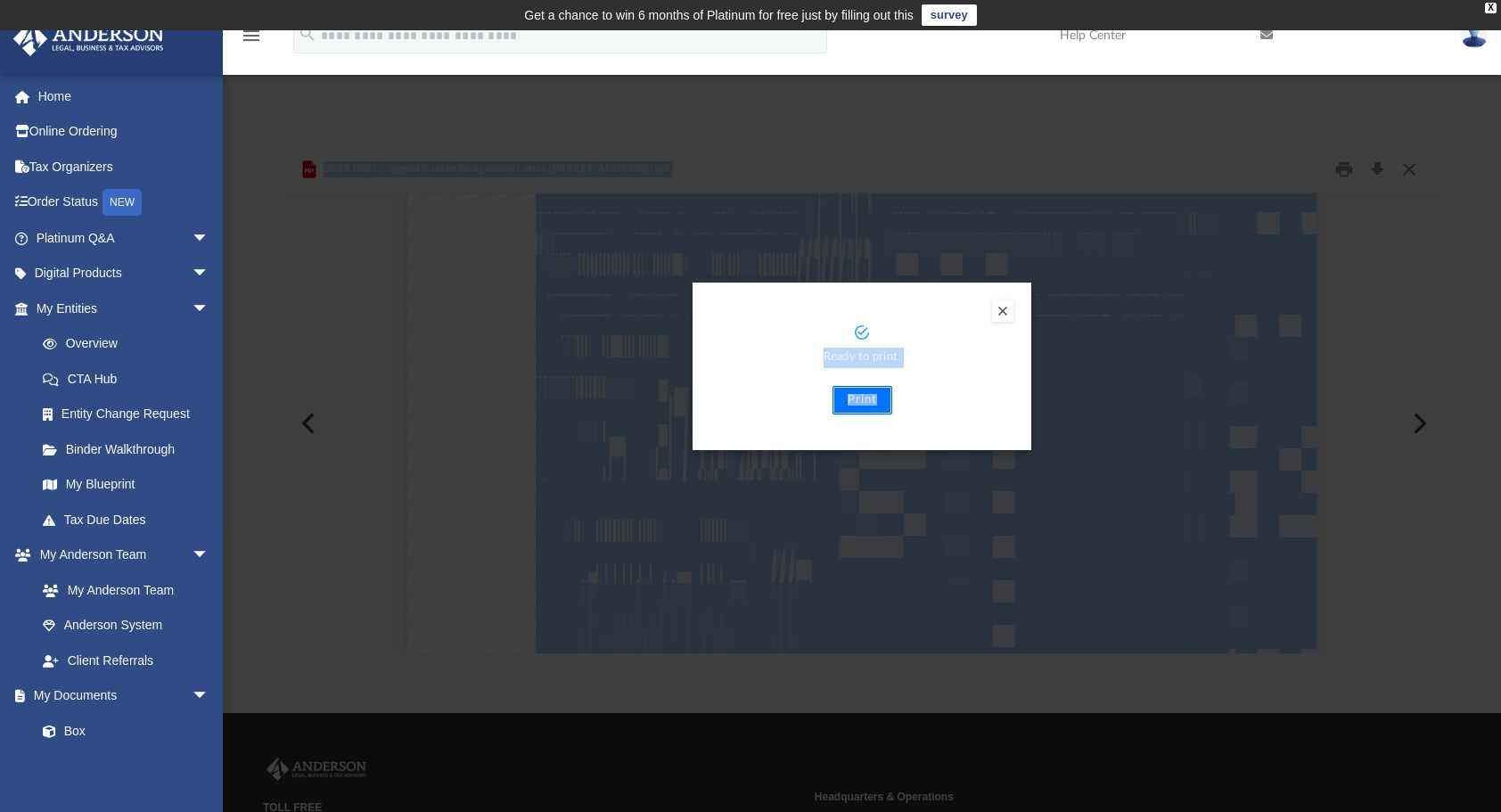
click at [869, 399] on button "Print" at bounding box center [862, 400] width 60 height 29
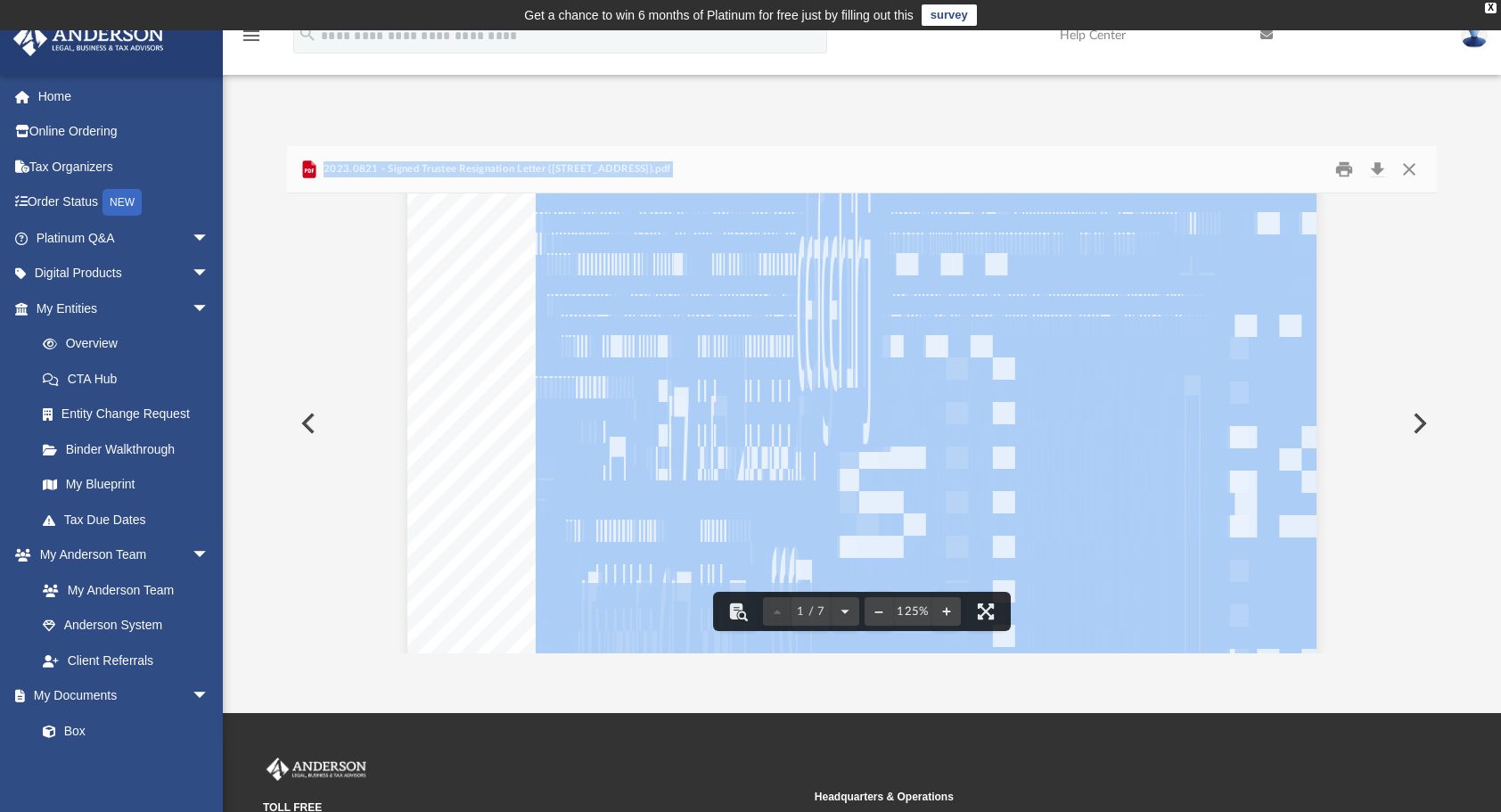
click at [308, 424] on button "Preview" at bounding box center [306, 423] width 39 height 49
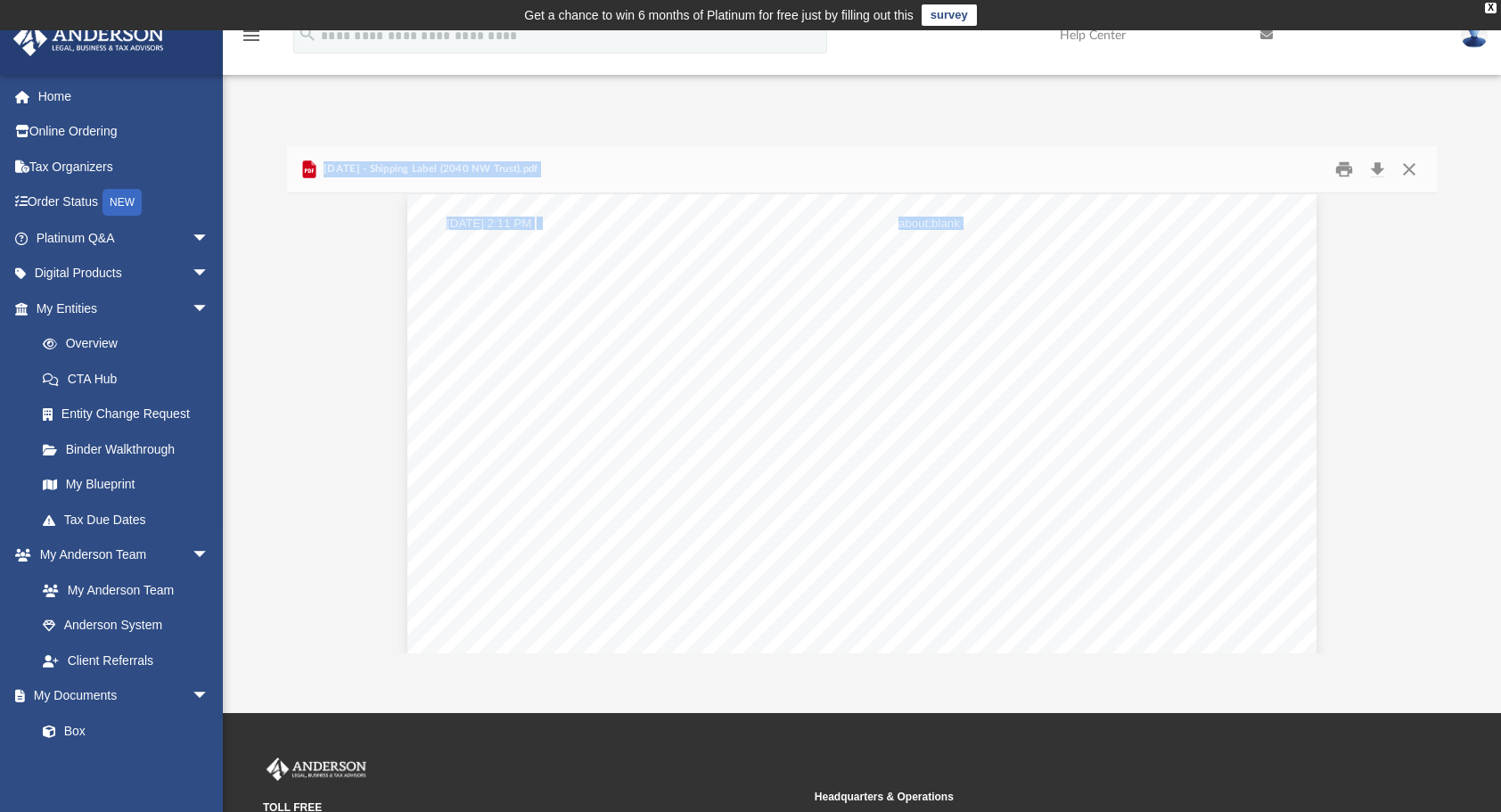
scroll to position [0, 0]
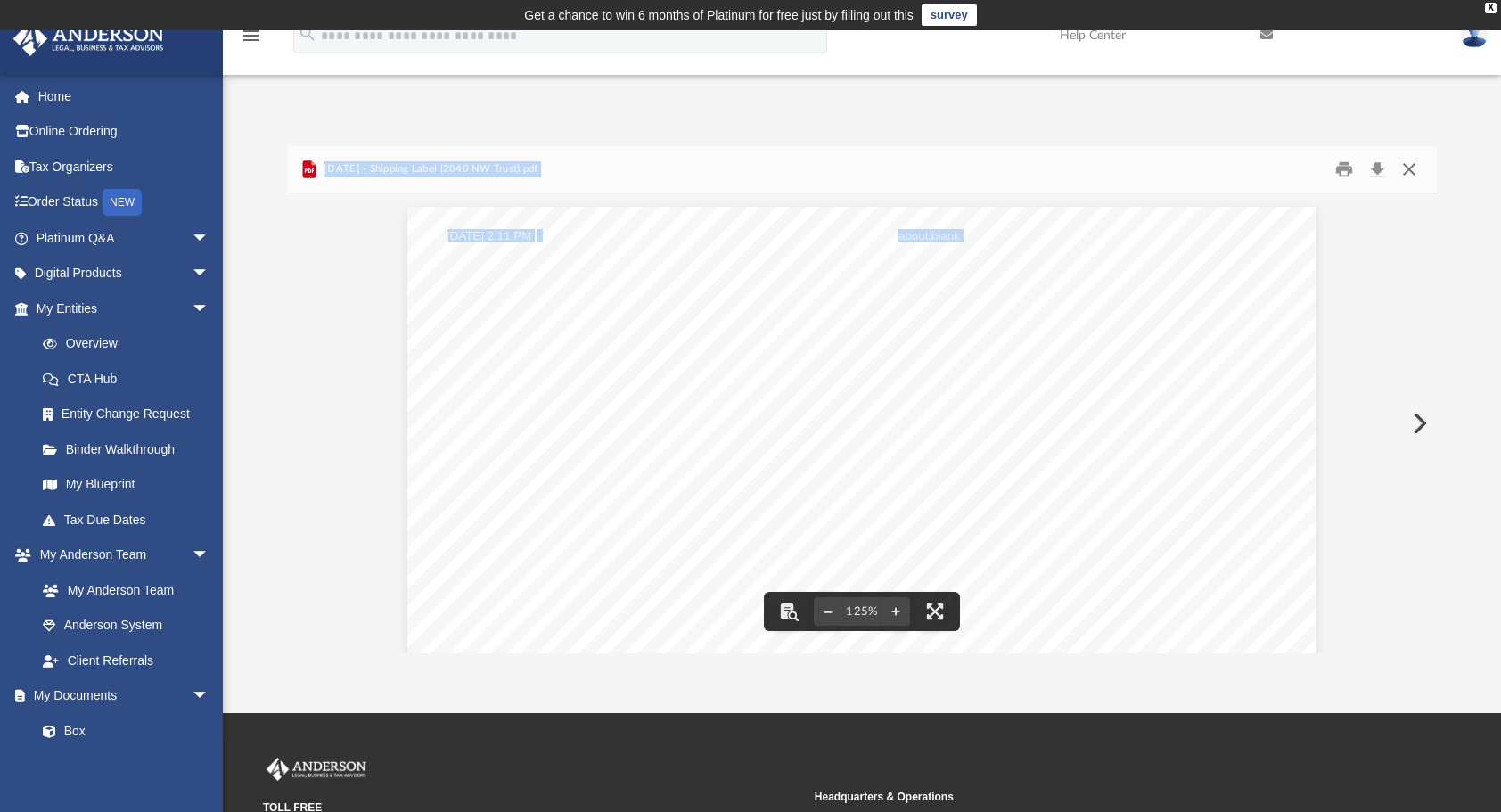
click at [1407, 167] on button "Close" at bounding box center [1410, 169] width 32 height 28
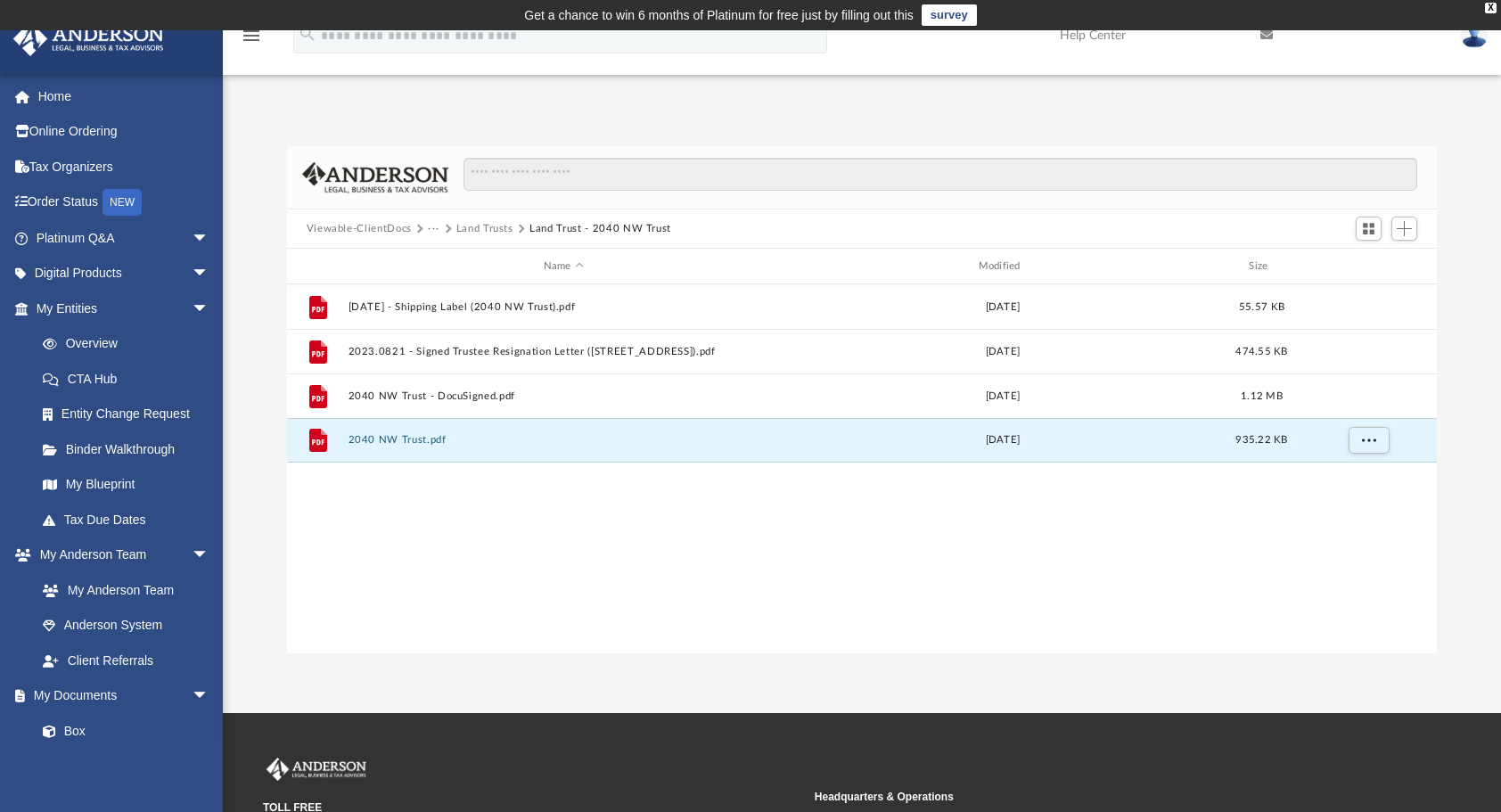
click at [1172, 106] on div "App [EMAIL_ADDRESS][DOMAIN_NAME] Sign Out [EMAIL_ADDRESS][DOMAIN_NAME] Home Onl…" at bounding box center [750, 372] width 1501 height 563
